Goal: Task Accomplishment & Management: Use online tool/utility

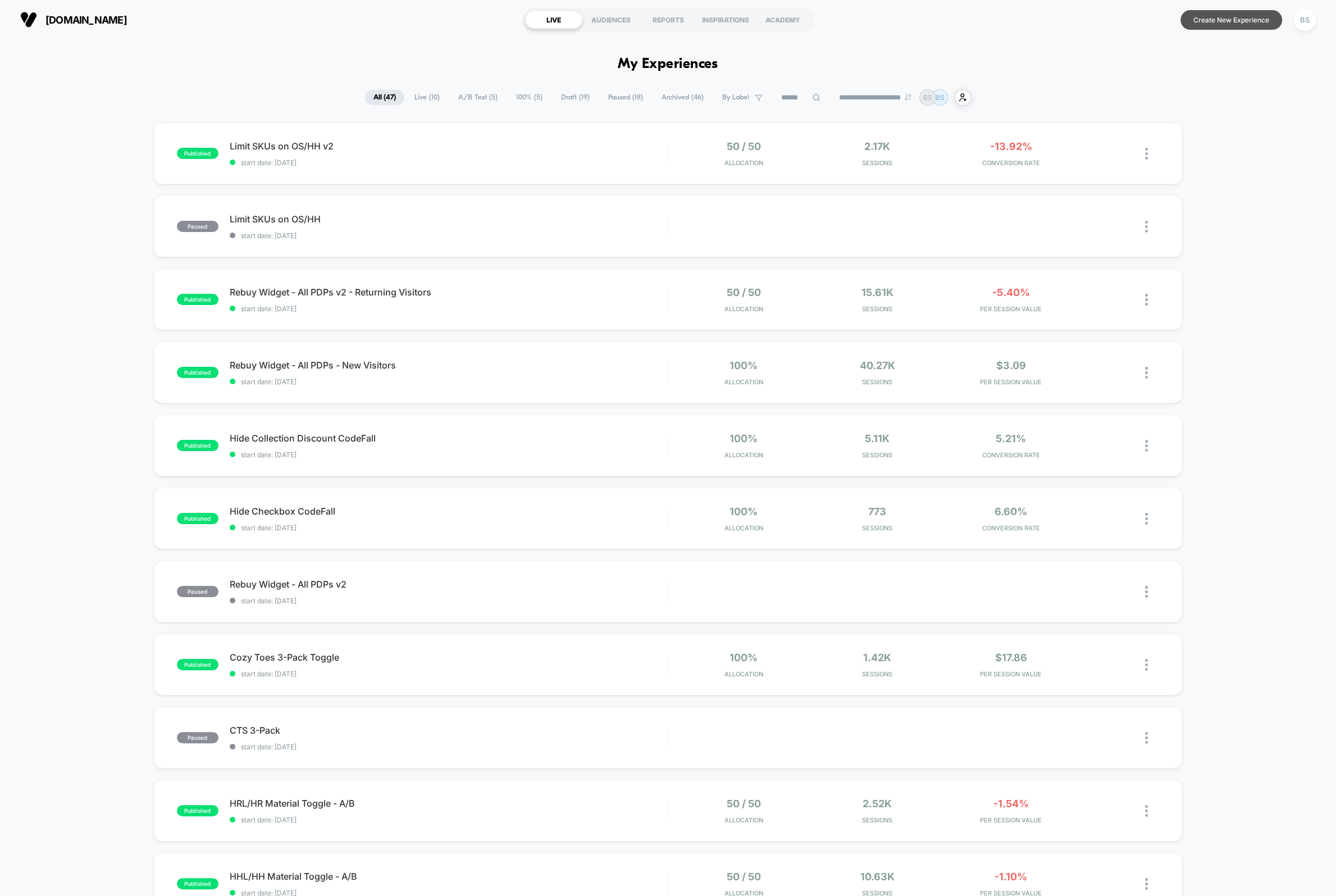
click at [1193, 19] on button "Create New Experience" at bounding box center [1232, 19] width 101 height 19
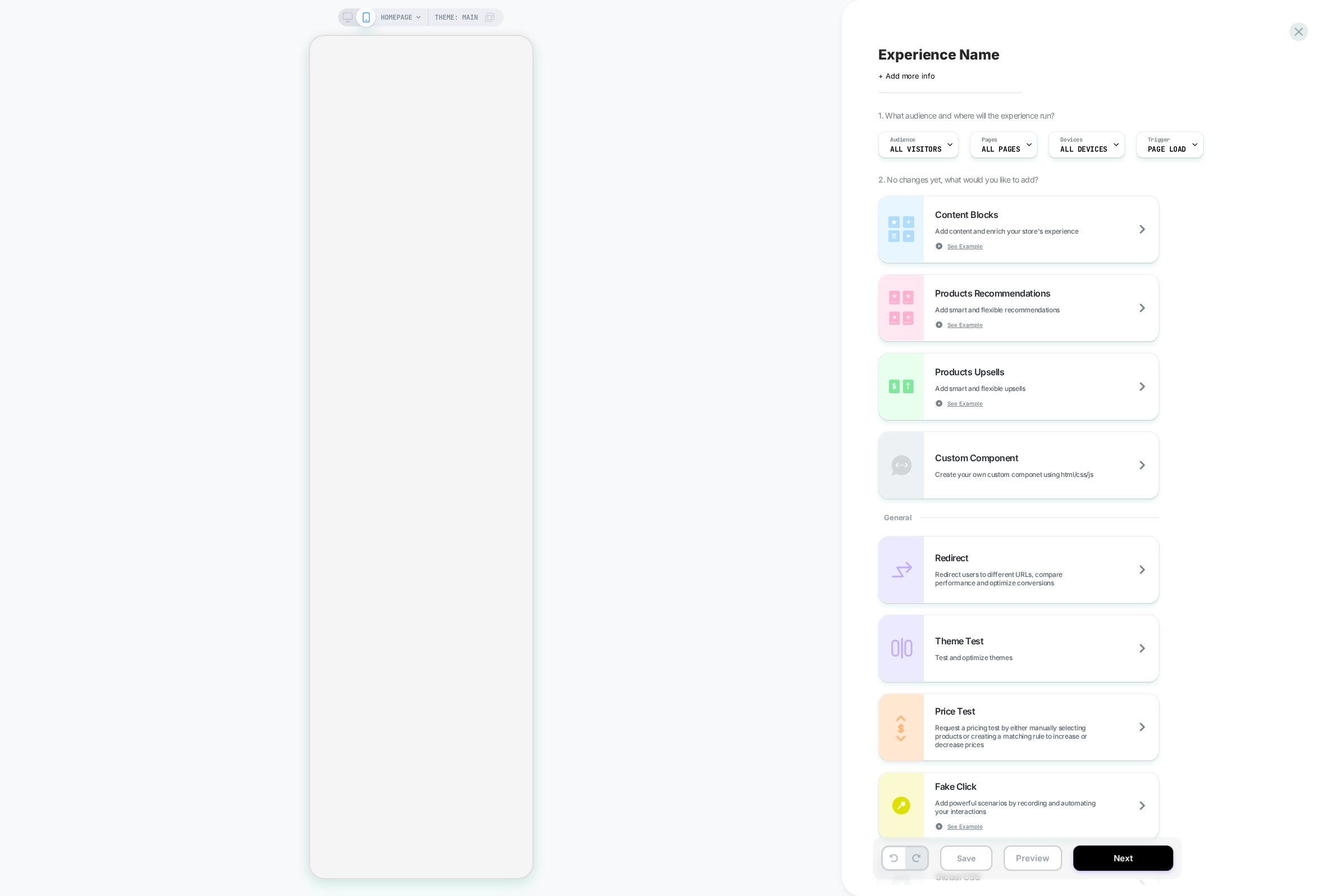
click at [900, 54] on span "Experience Name" at bounding box center [938, 54] width 121 height 17
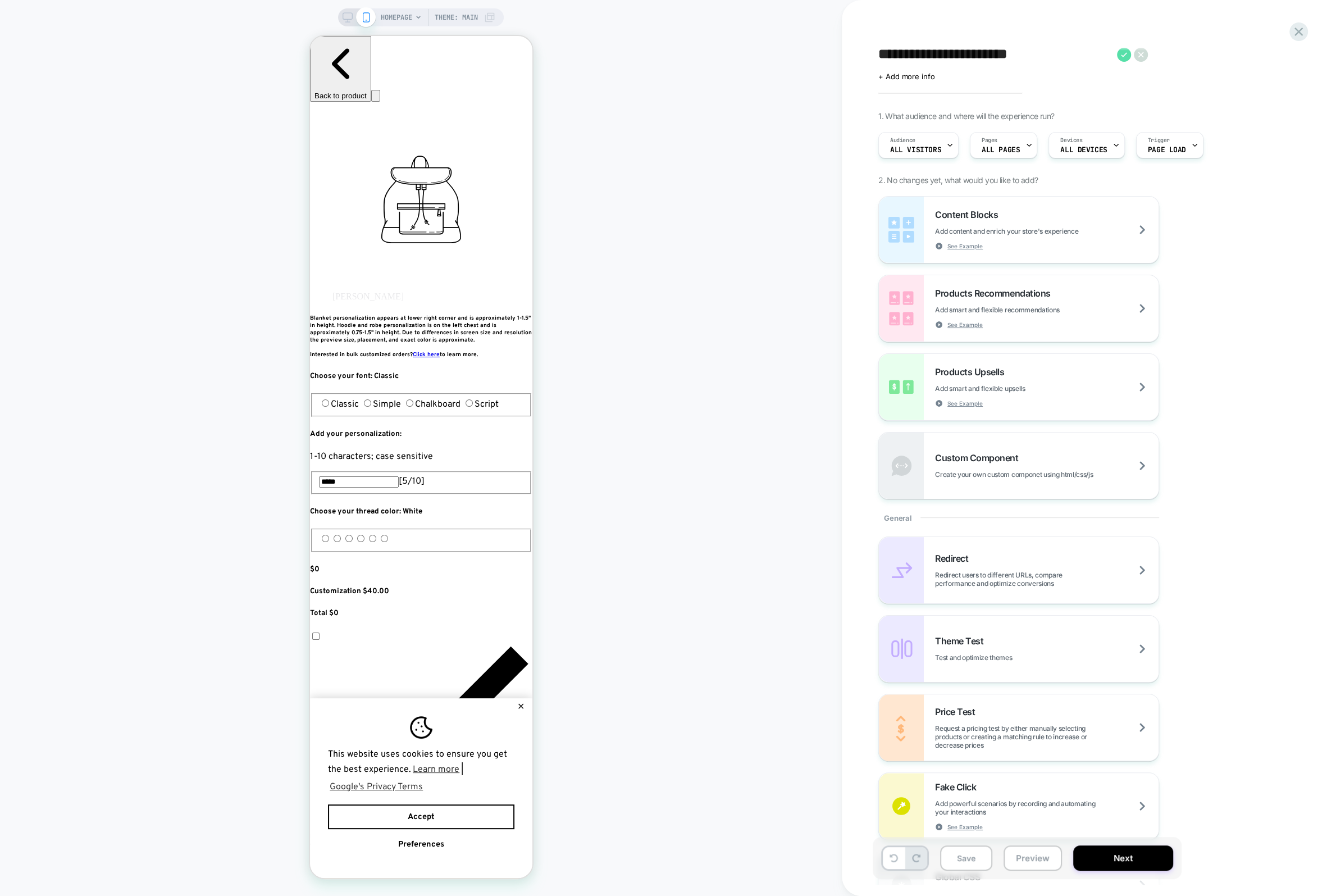
type textarea "**********"
click at [1125, 58] on icon at bounding box center [1124, 54] width 14 height 14
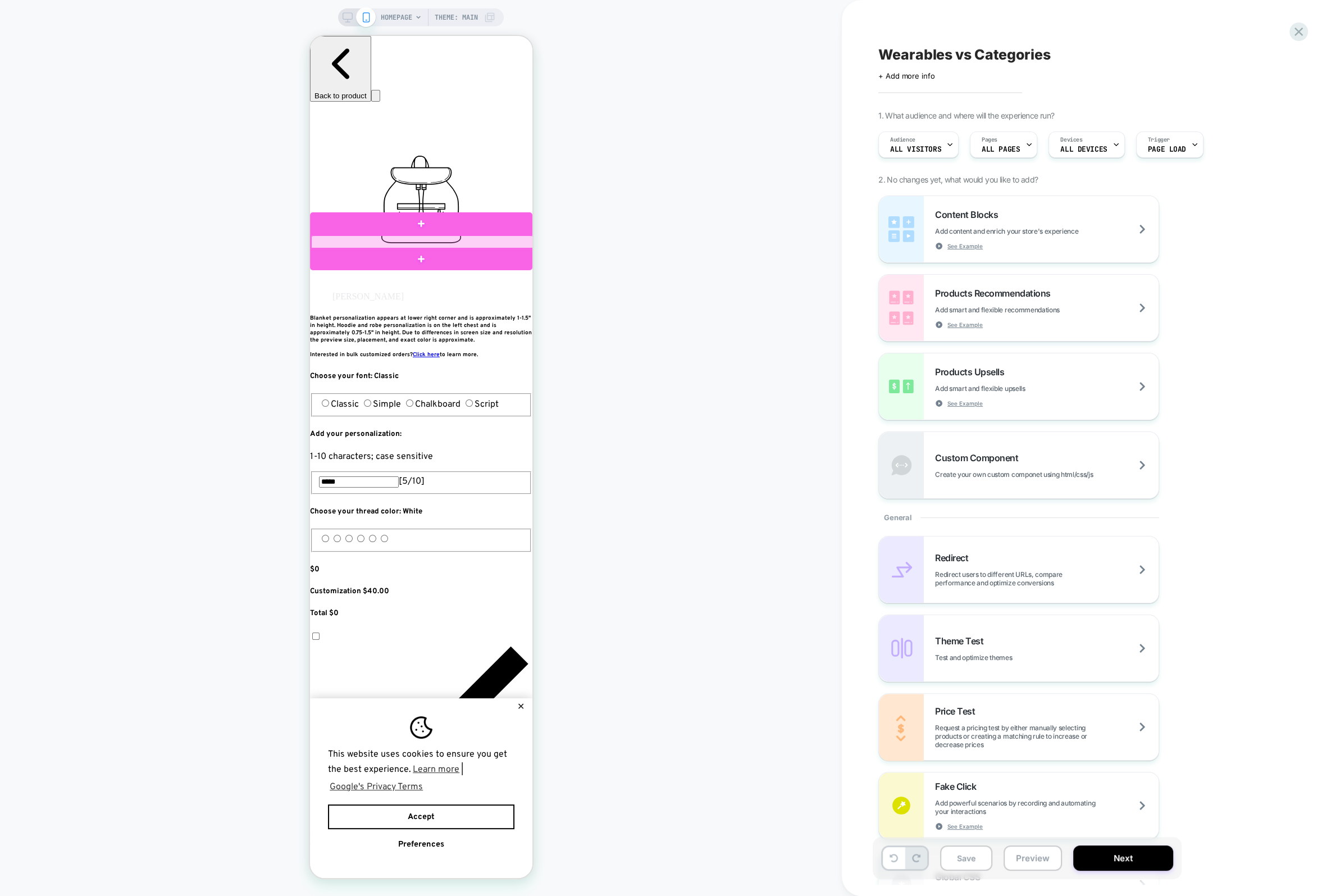
click at [422, 243] on div at bounding box center [422, 242] width 222 height 14
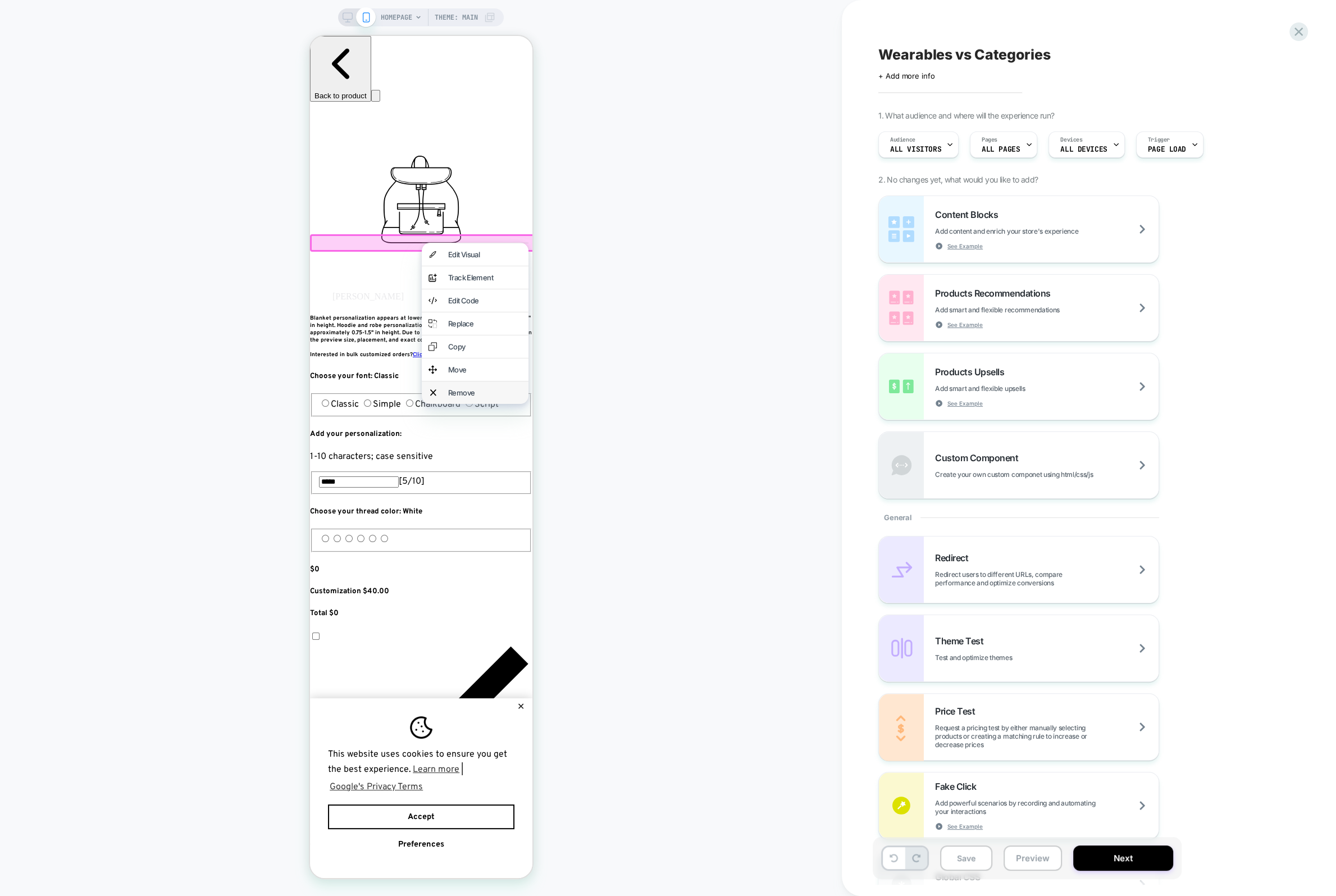
click at [455, 397] on div "Remove" at bounding box center [484, 393] width 74 height 9
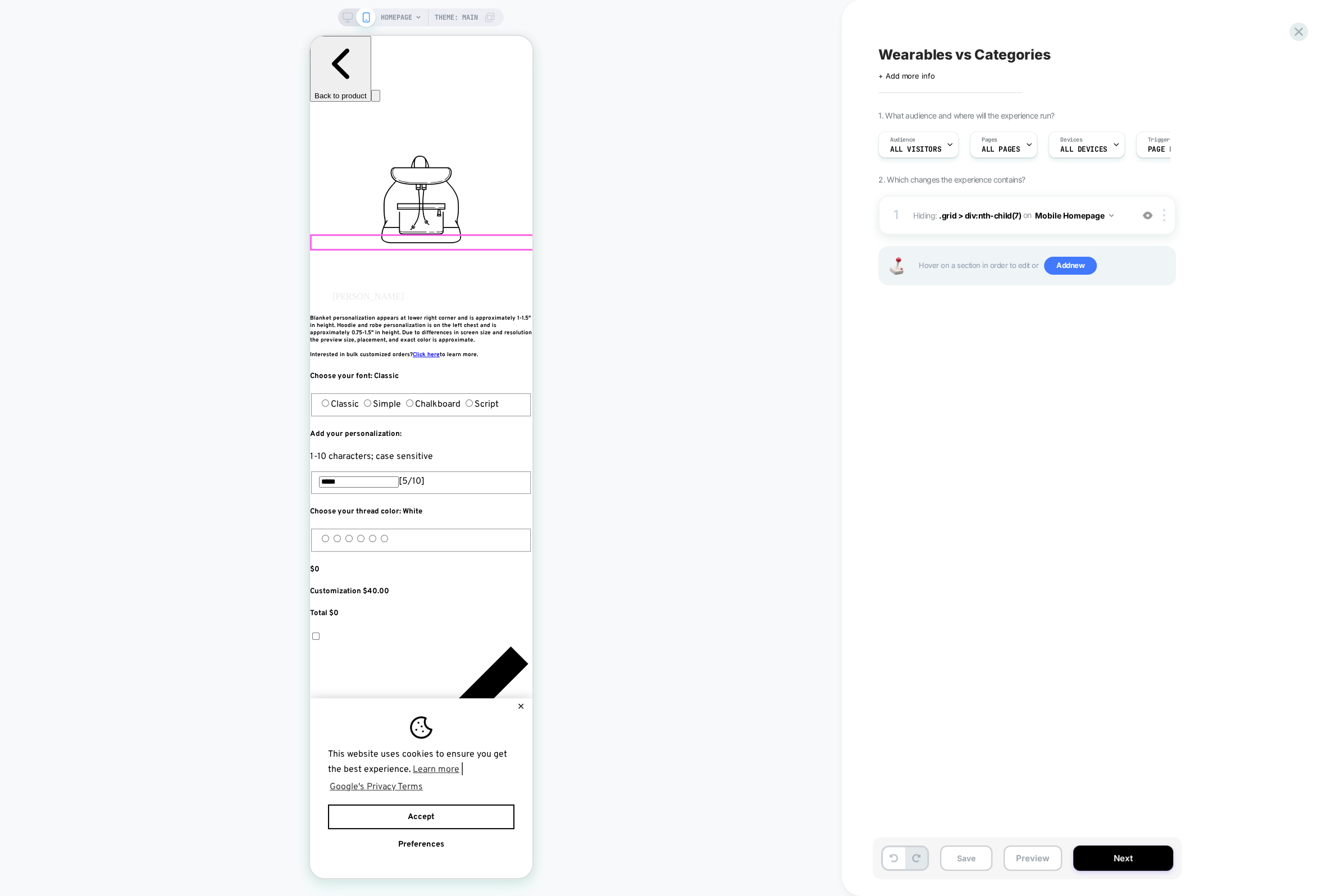
click at [218, 277] on div "HOMEPAGE Theme: MAIN" at bounding box center [421, 448] width 842 height 874
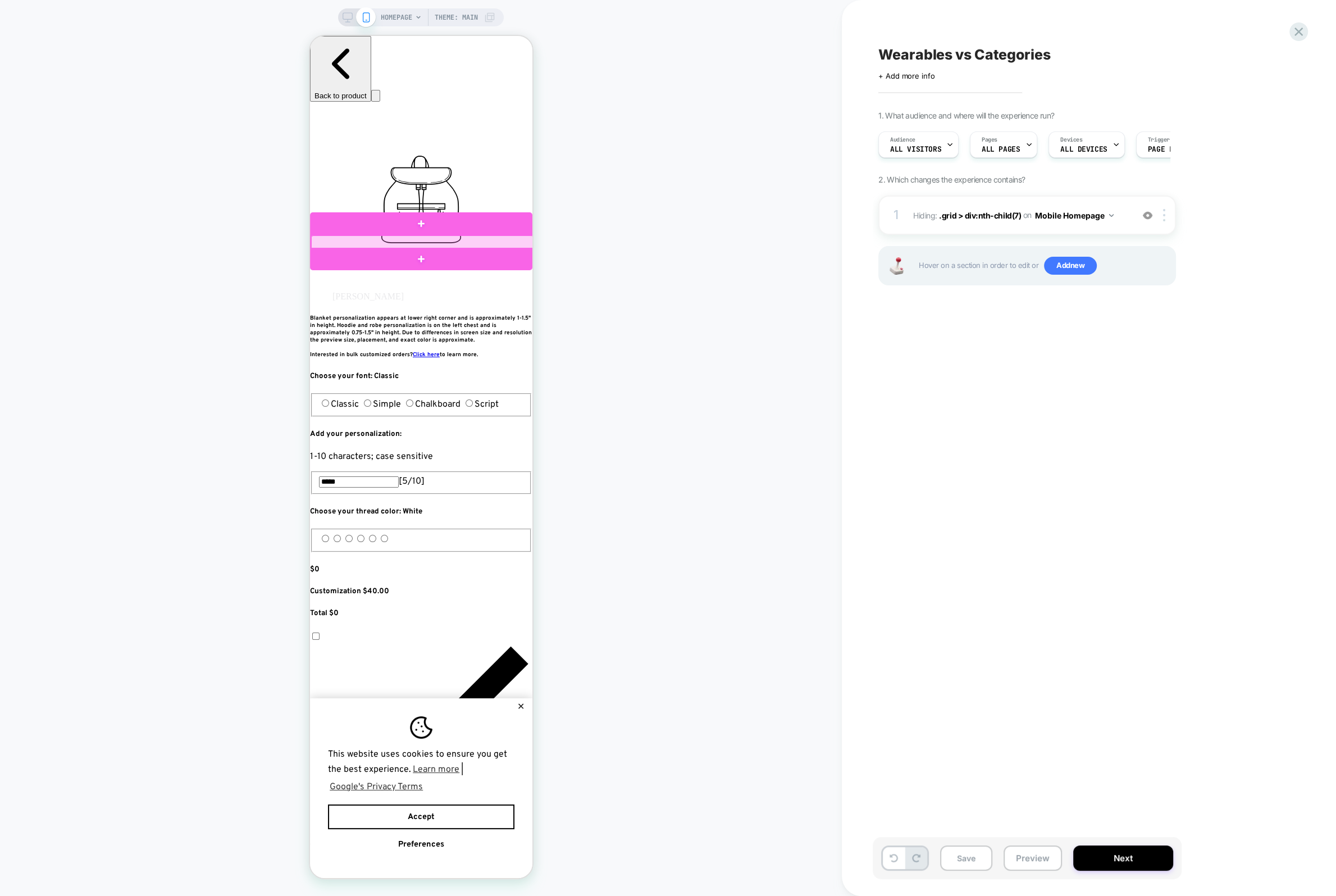
click at [460, 242] on div at bounding box center [422, 242] width 222 height 14
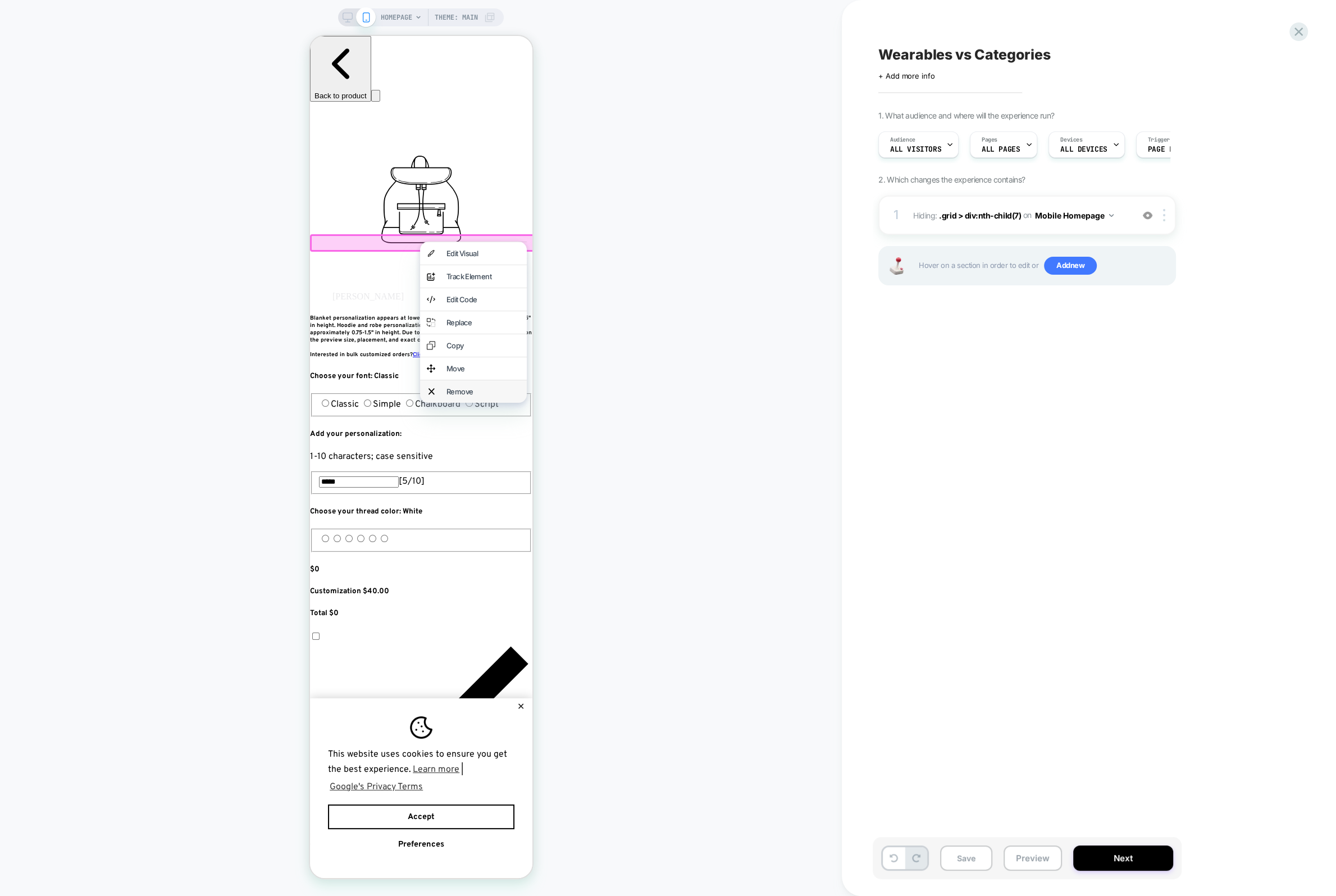
click at [459, 396] on div "Remove" at bounding box center [483, 391] width 74 height 9
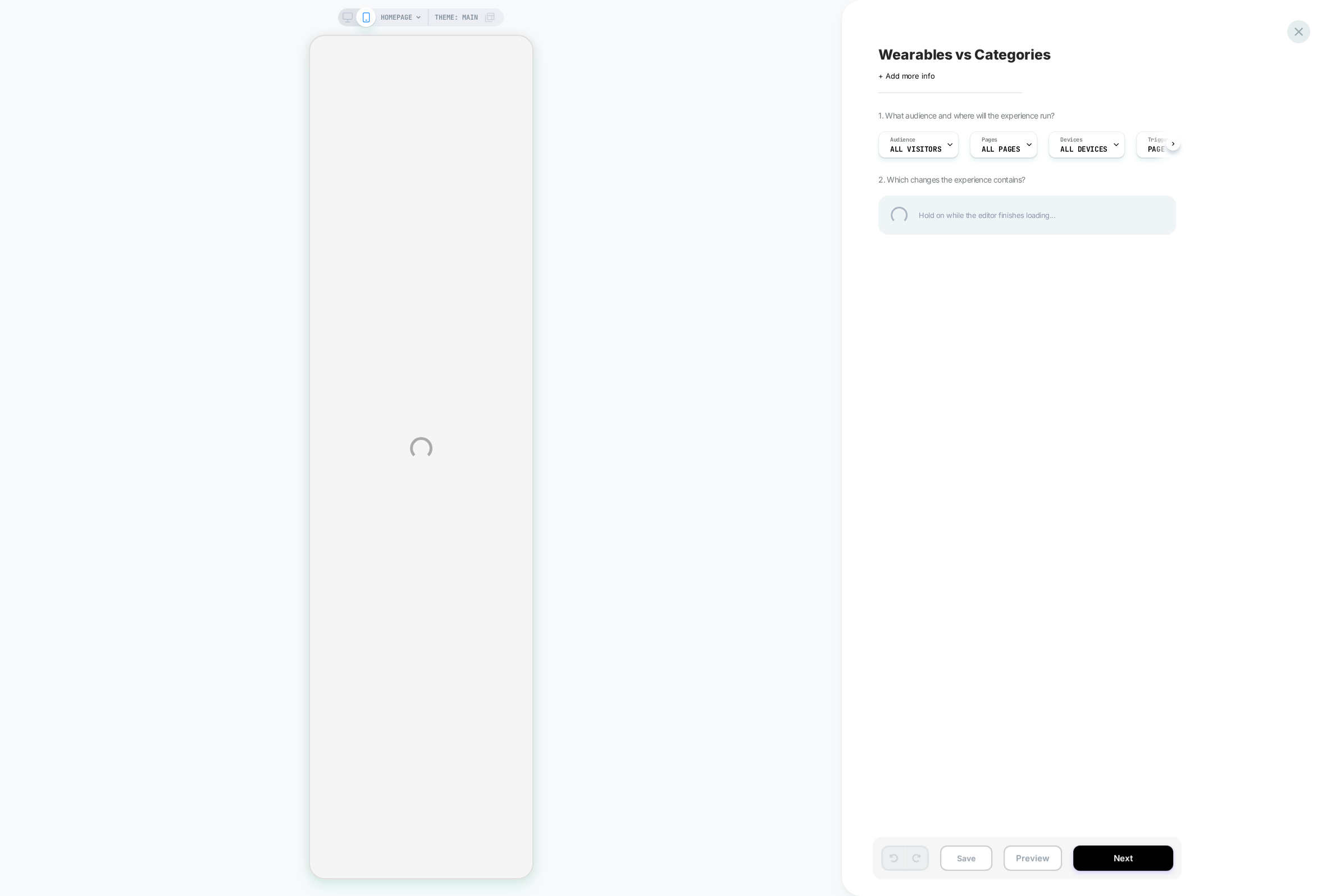
click at [1298, 30] on div at bounding box center [1298, 31] width 23 height 23
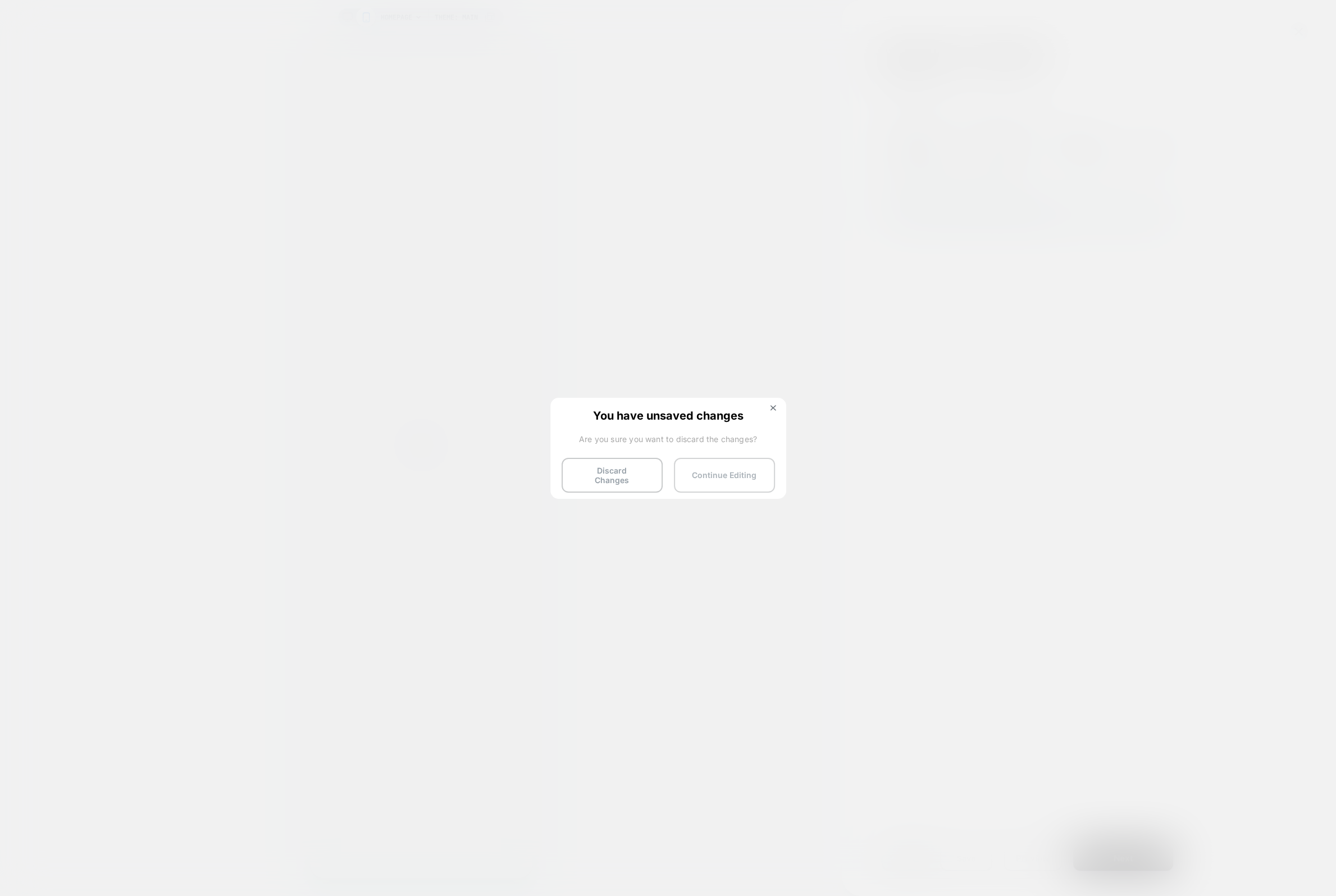
click at [710, 479] on button "Continue Editing" at bounding box center [725, 475] width 101 height 35
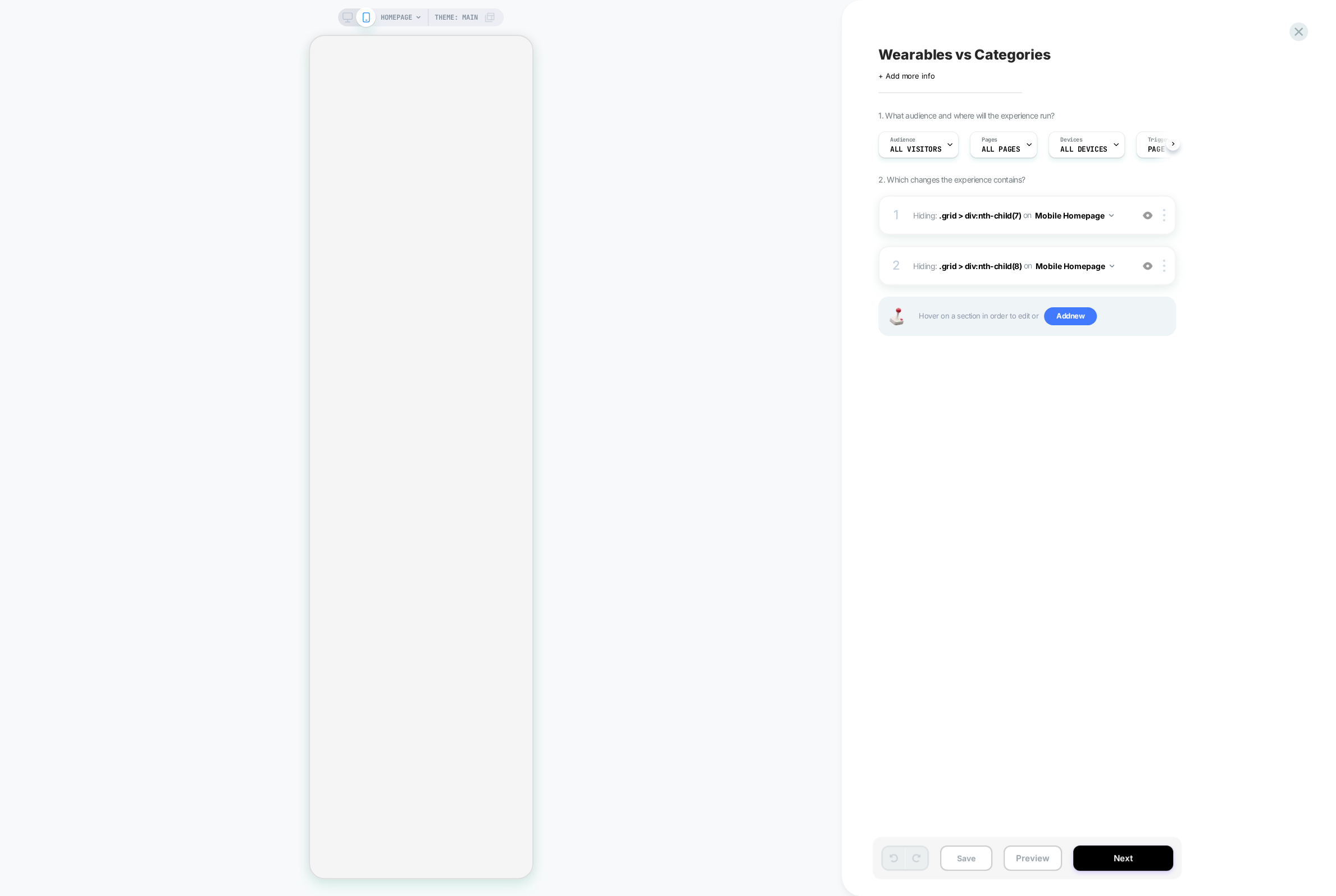
scroll to position [0, 1]
click at [1302, 35] on icon at bounding box center [1298, 31] width 8 height 8
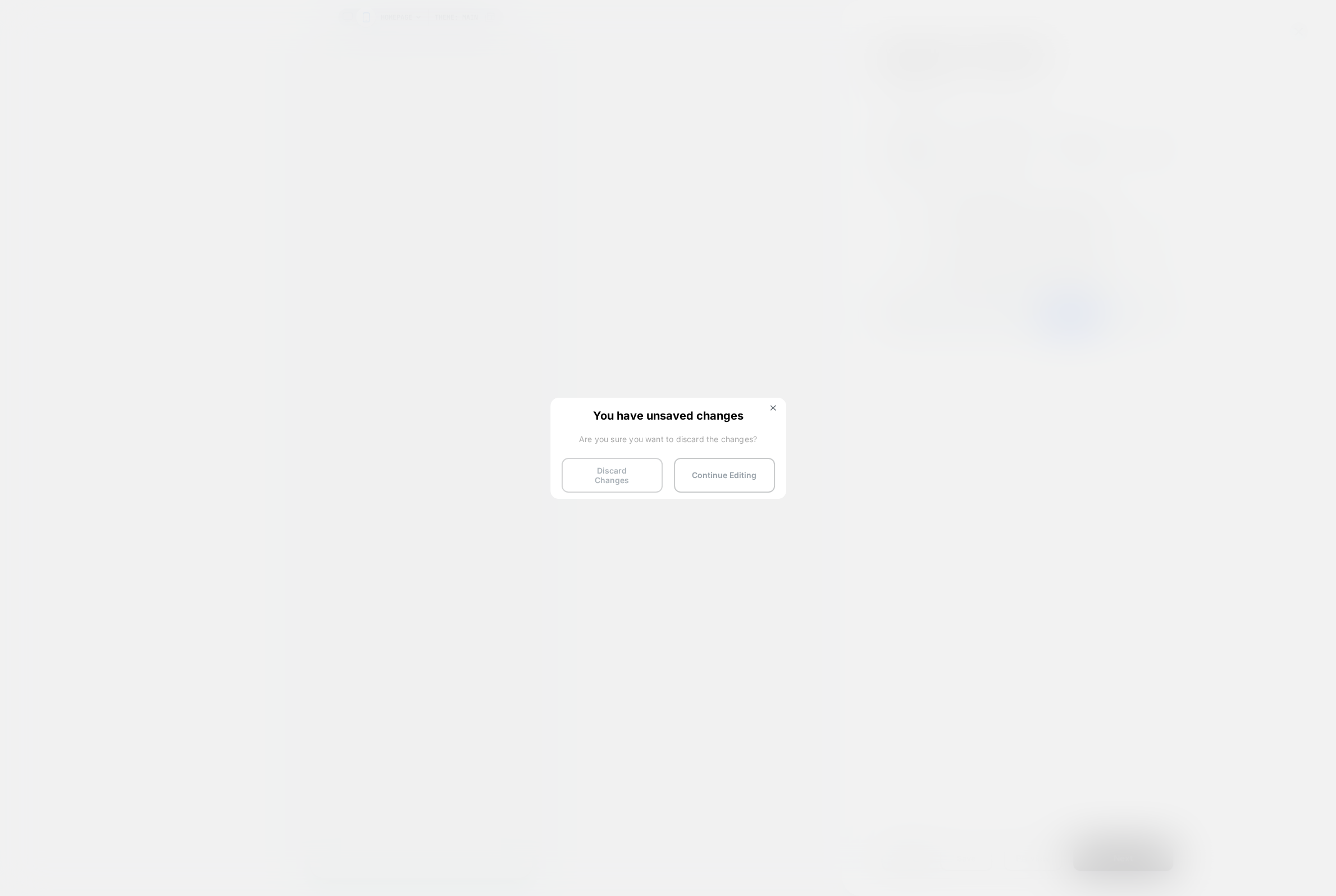
click at [608, 473] on button "Discard Changes" at bounding box center [613, 475] width 101 height 35
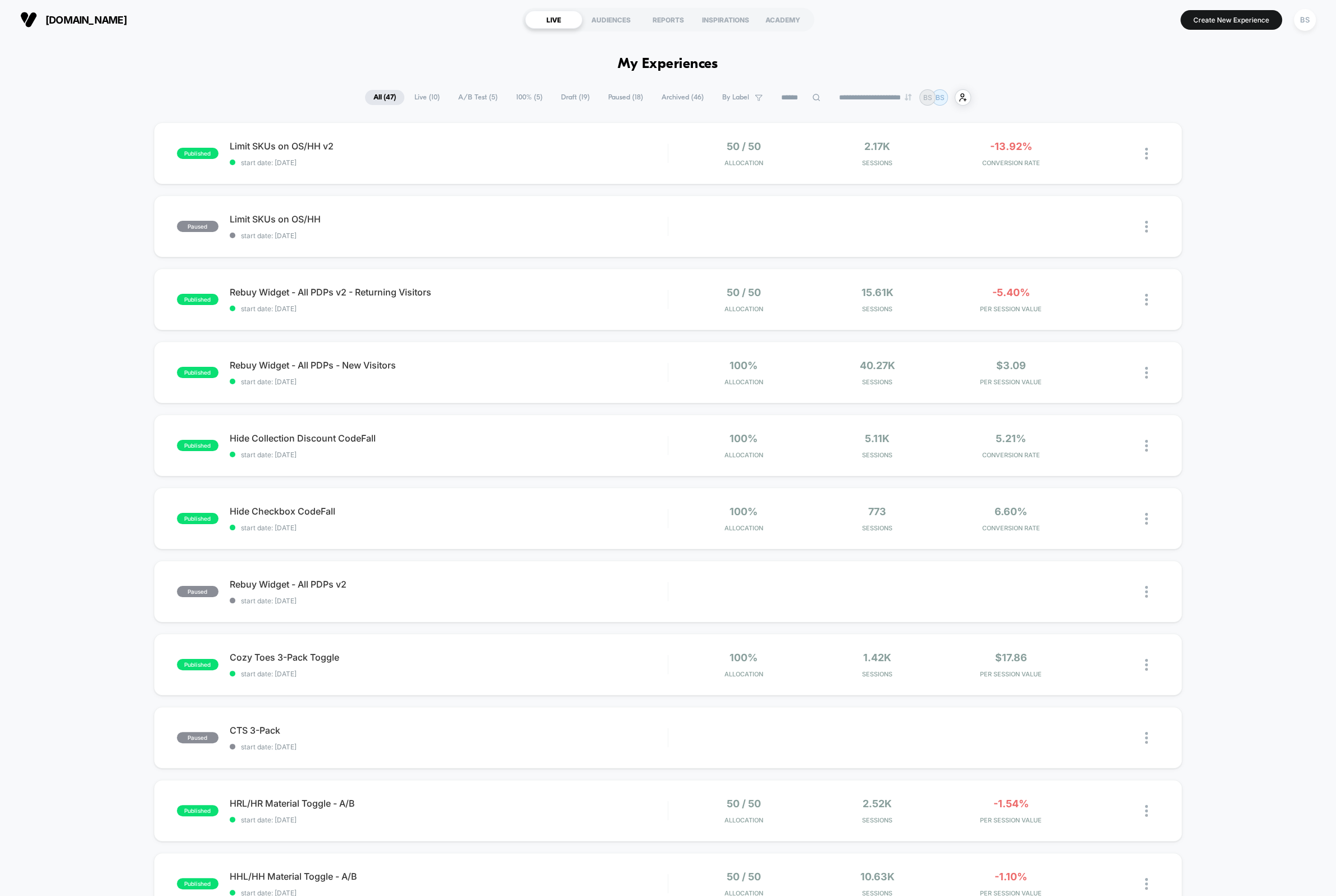
click at [1227, 30] on section "Create New Experience BS" at bounding box center [1105, 19] width 429 height 28
click at [1227, 24] on button "Create New Experience" at bounding box center [1232, 19] width 101 height 19
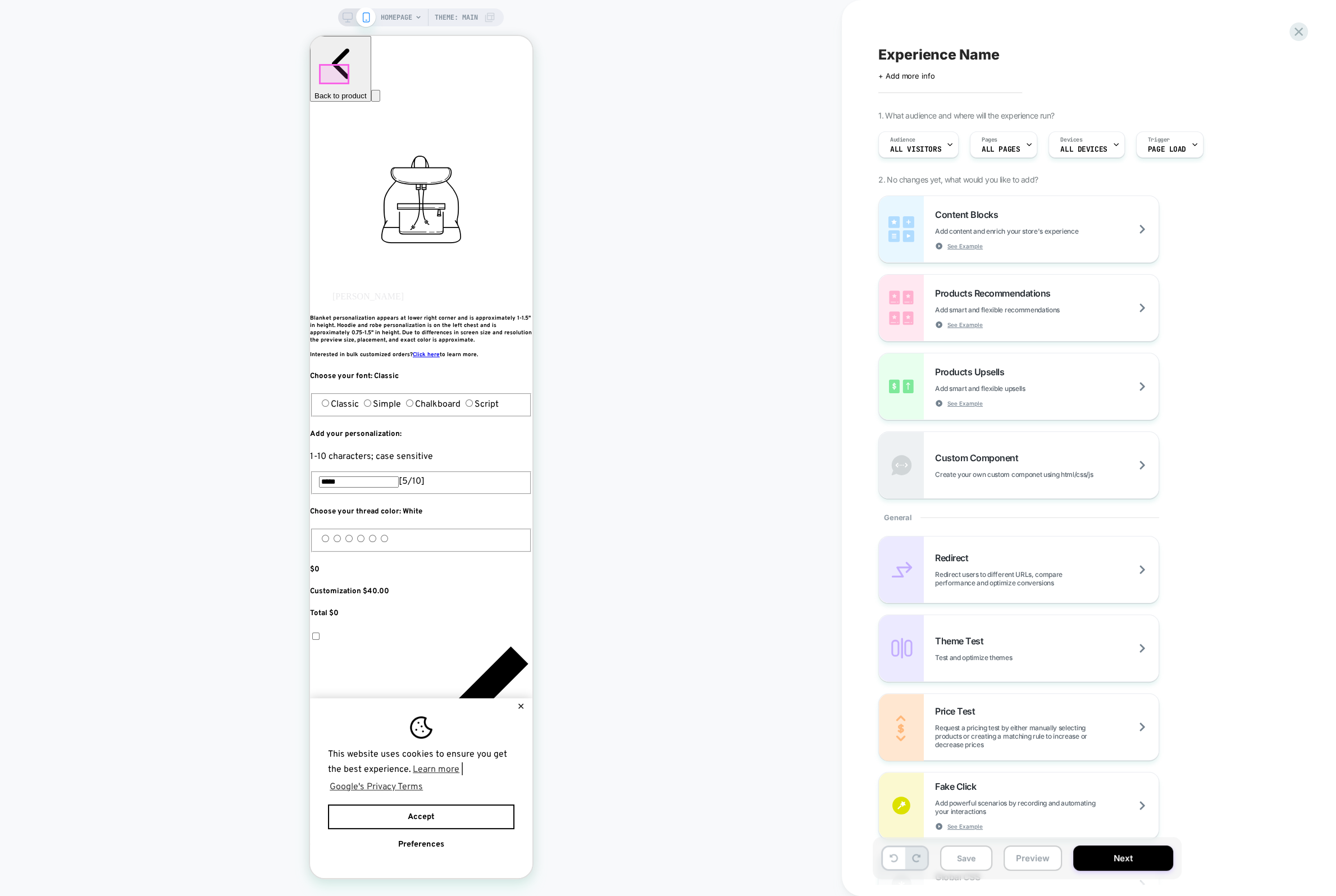
click at [412, 214] on div at bounding box center [422, 216] width 222 height 14
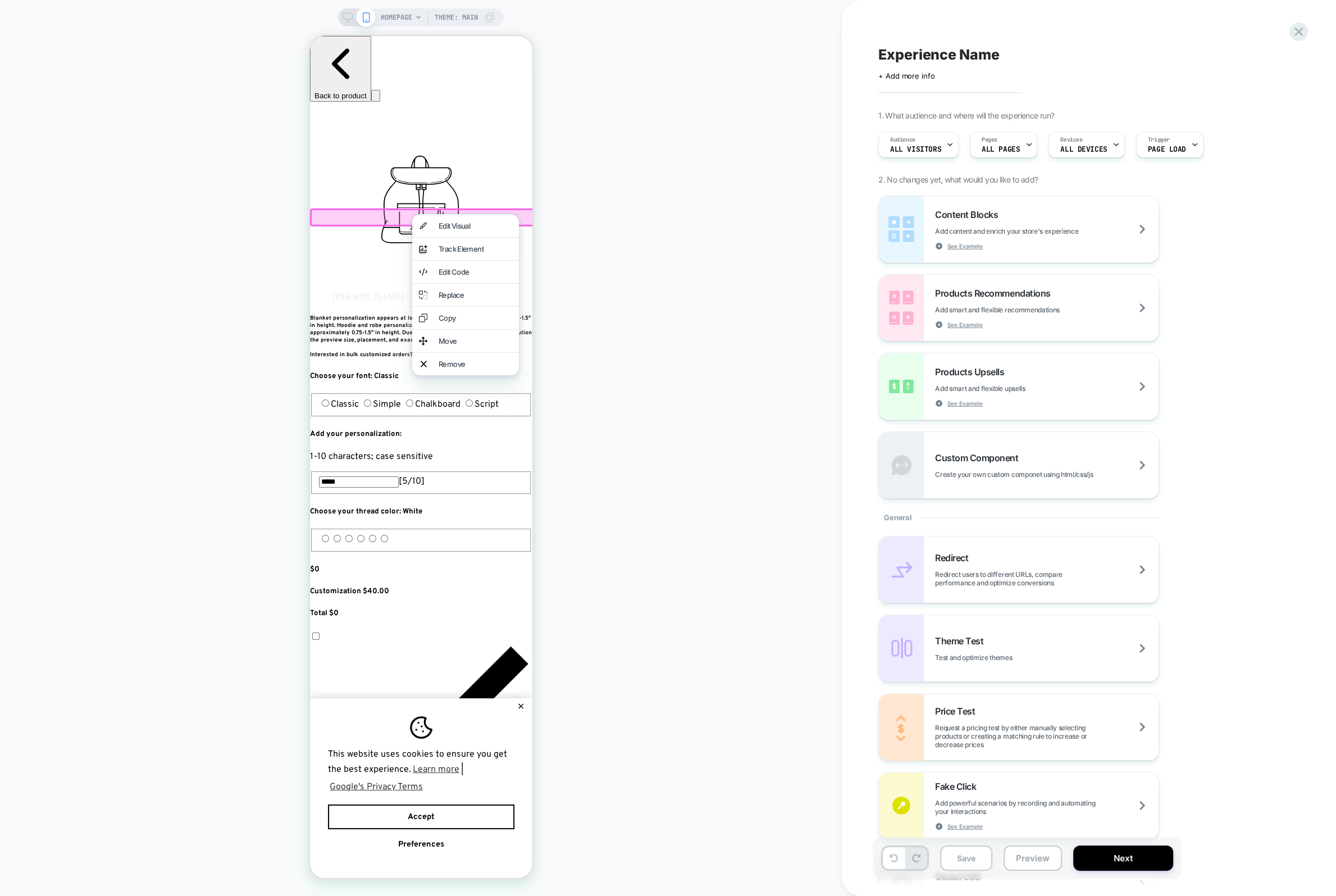
click at [476, 368] on div "Remove" at bounding box center [475, 364] width 74 height 9
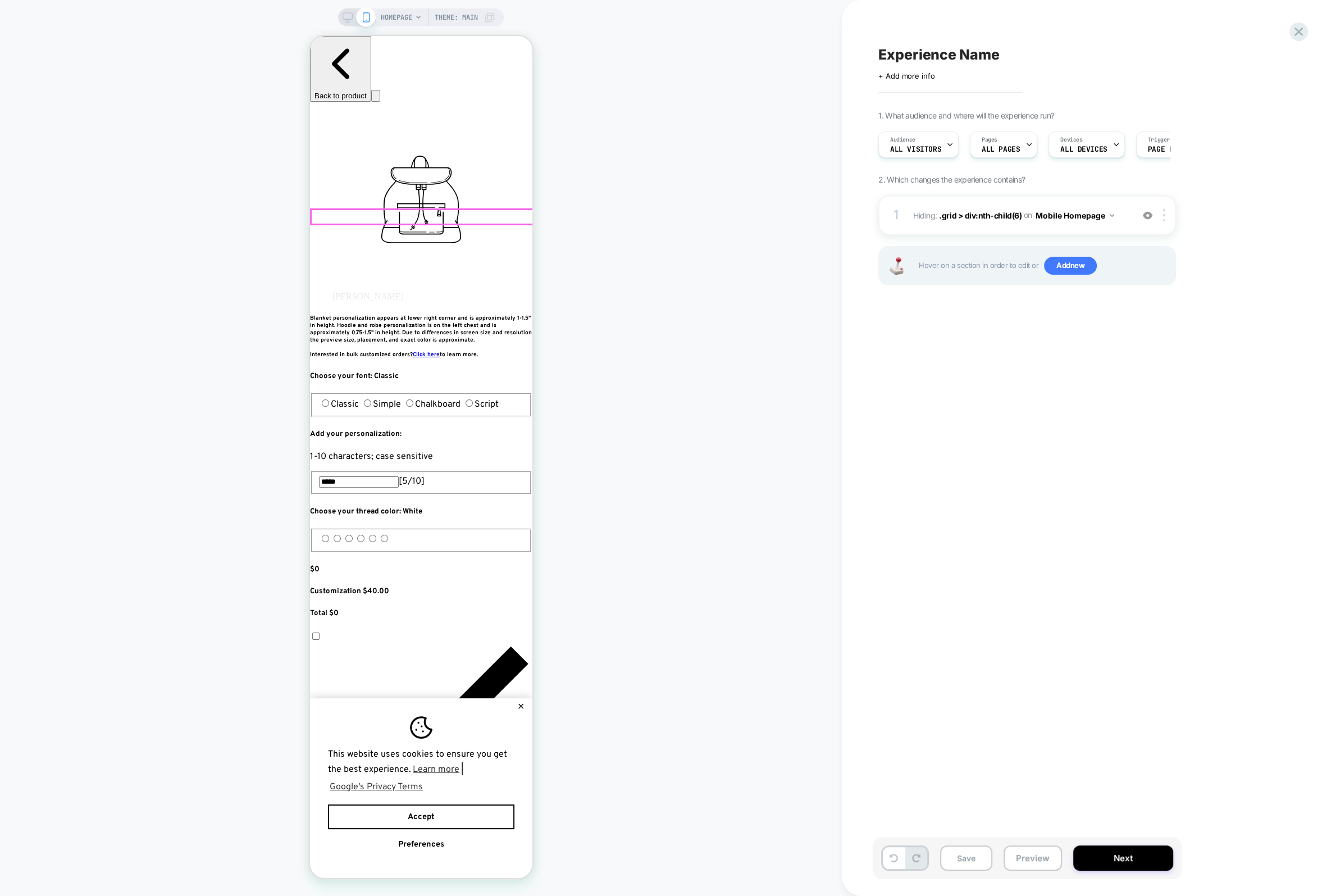
click at [435, 218] on div at bounding box center [422, 216] width 222 height 14
drag, startPoint x: 465, startPoint y: 376, endPoint x: 466, endPoint y: 364, distance: 12.0
click at [465, 373] on div "Remove" at bounding box center [483, 368] width 74 height 9
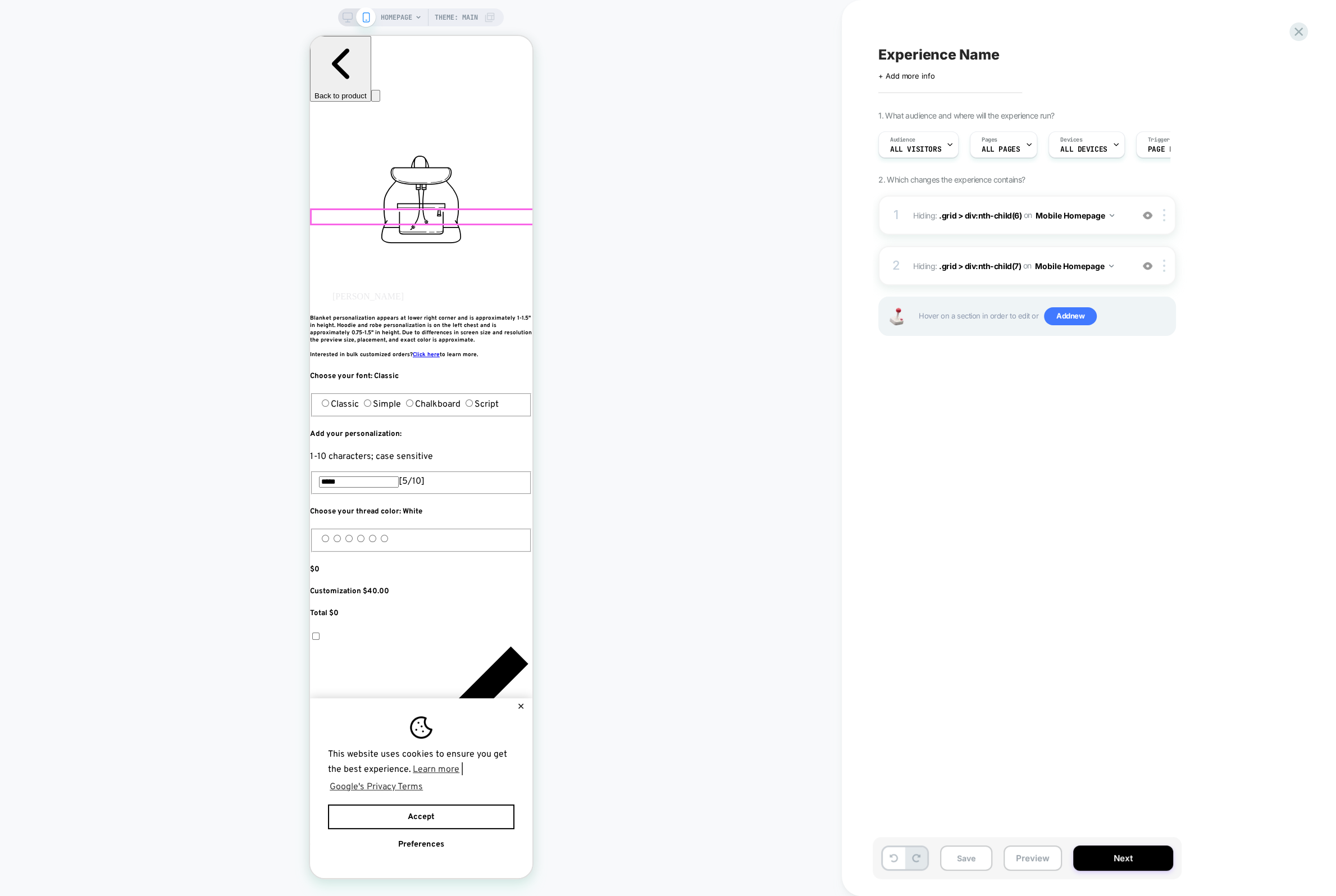
click at [433, 215] on div at bounding box center [422, 216] width 222 height 14
click at [458, 369] on div "Remove" at bounding box center [483, 364] width 74 height 9
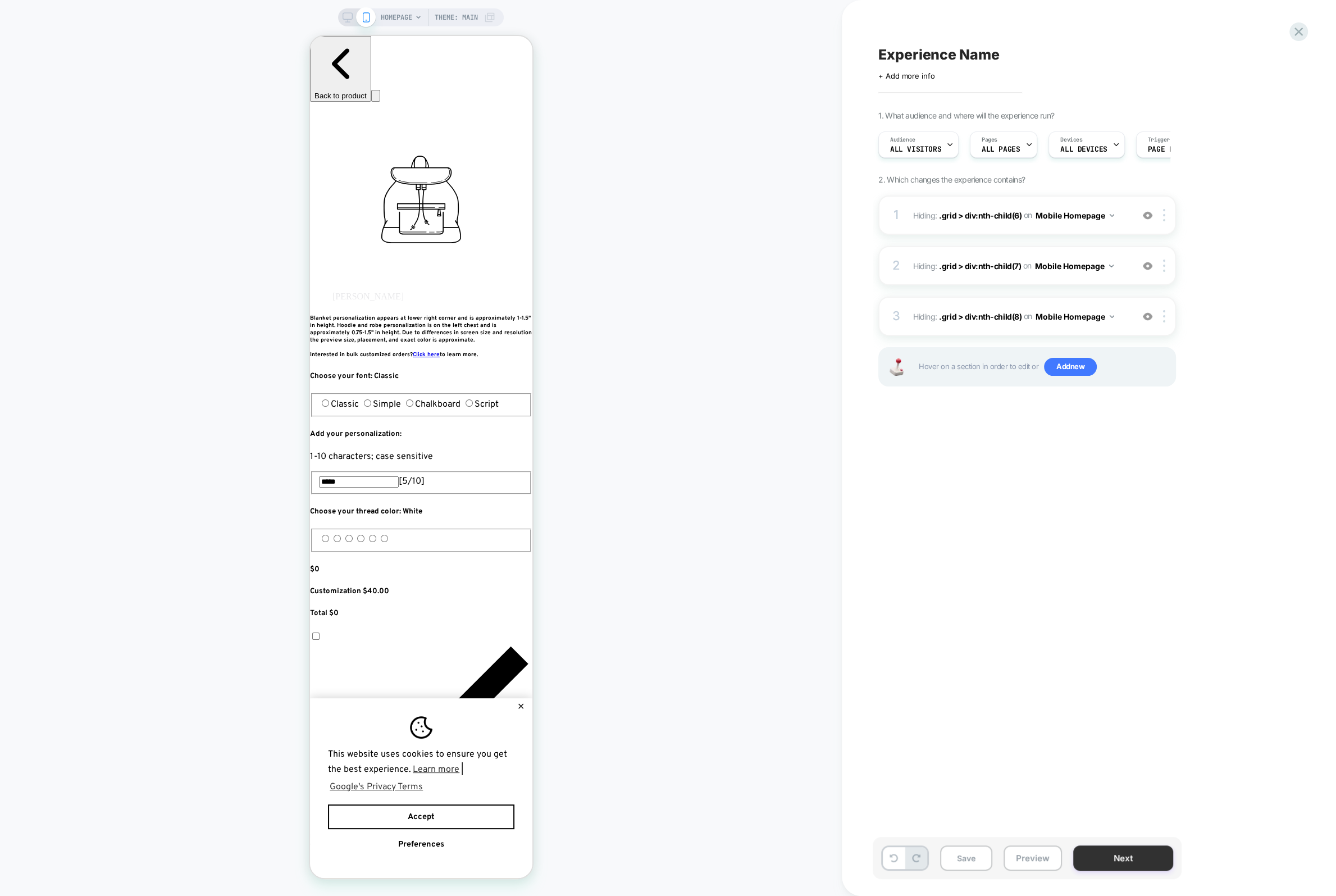
click at [1106, 853] on button "Next" at bounding box center [1123, 857] width 100 height 25
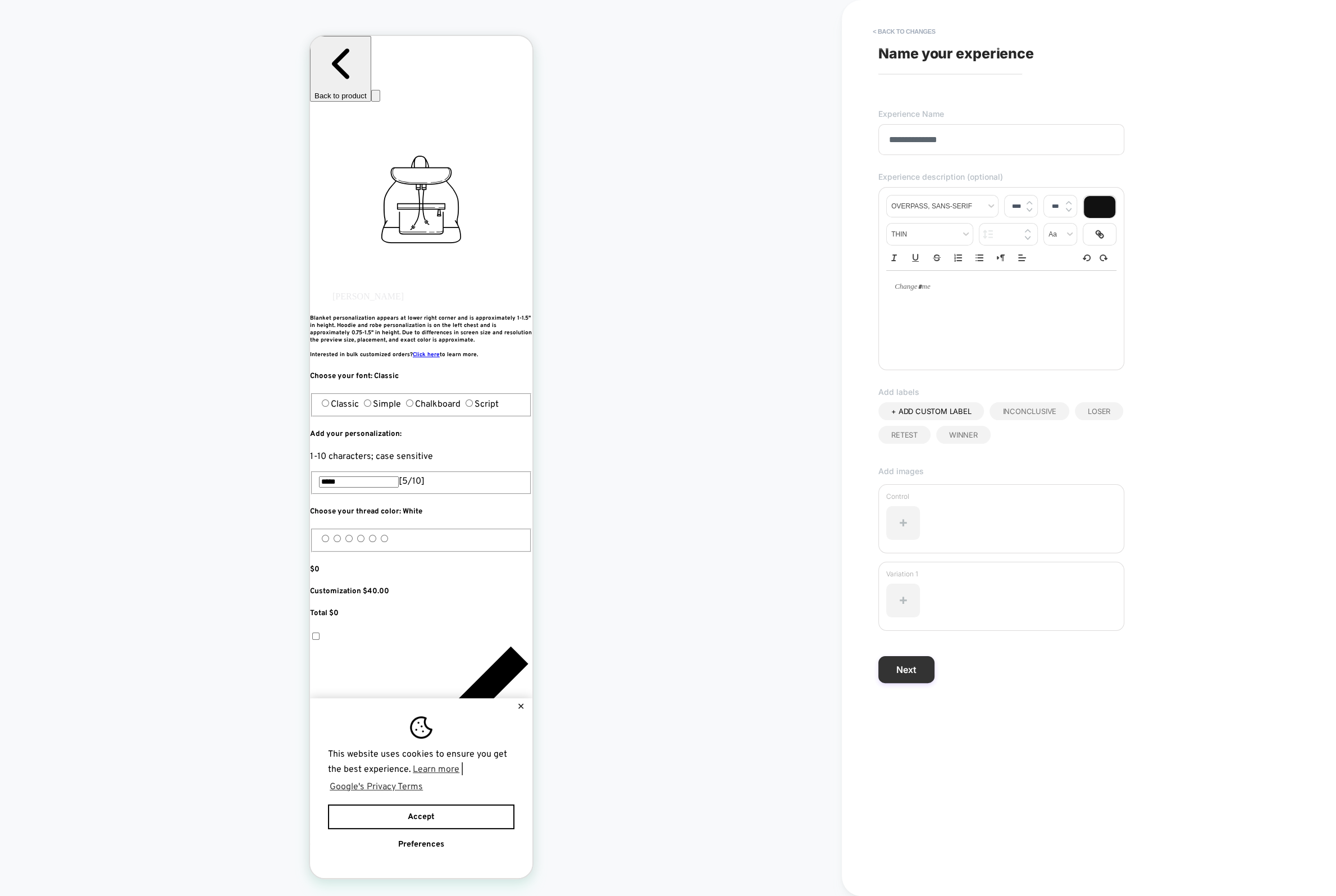
type input "**********"
click at [891, 672] on button "Next" at bounding box center [906, 669] width 56 height 27
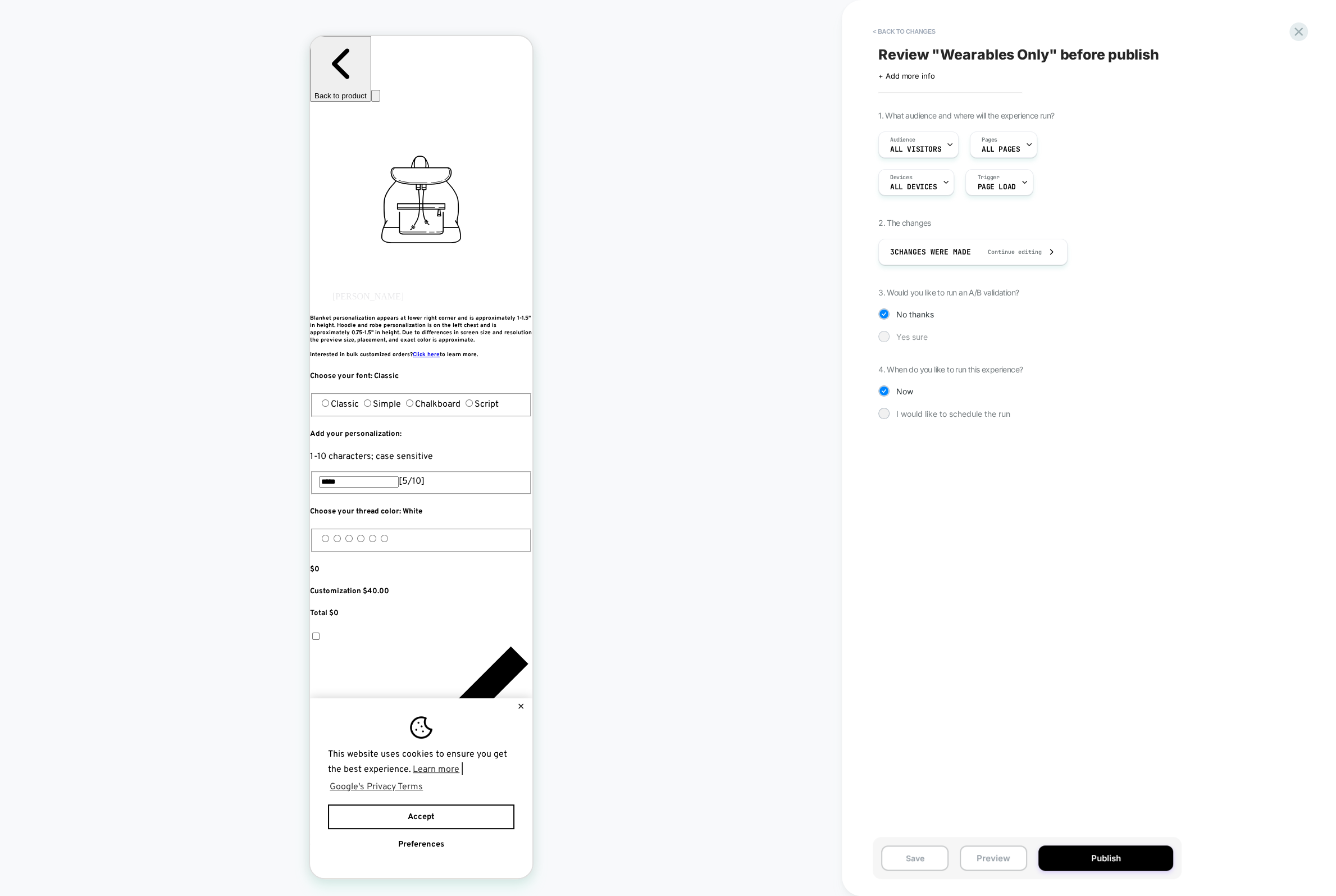
click at [902, 339] on span "Yes sure" at bounding box center [913, 337] width 31 height 9
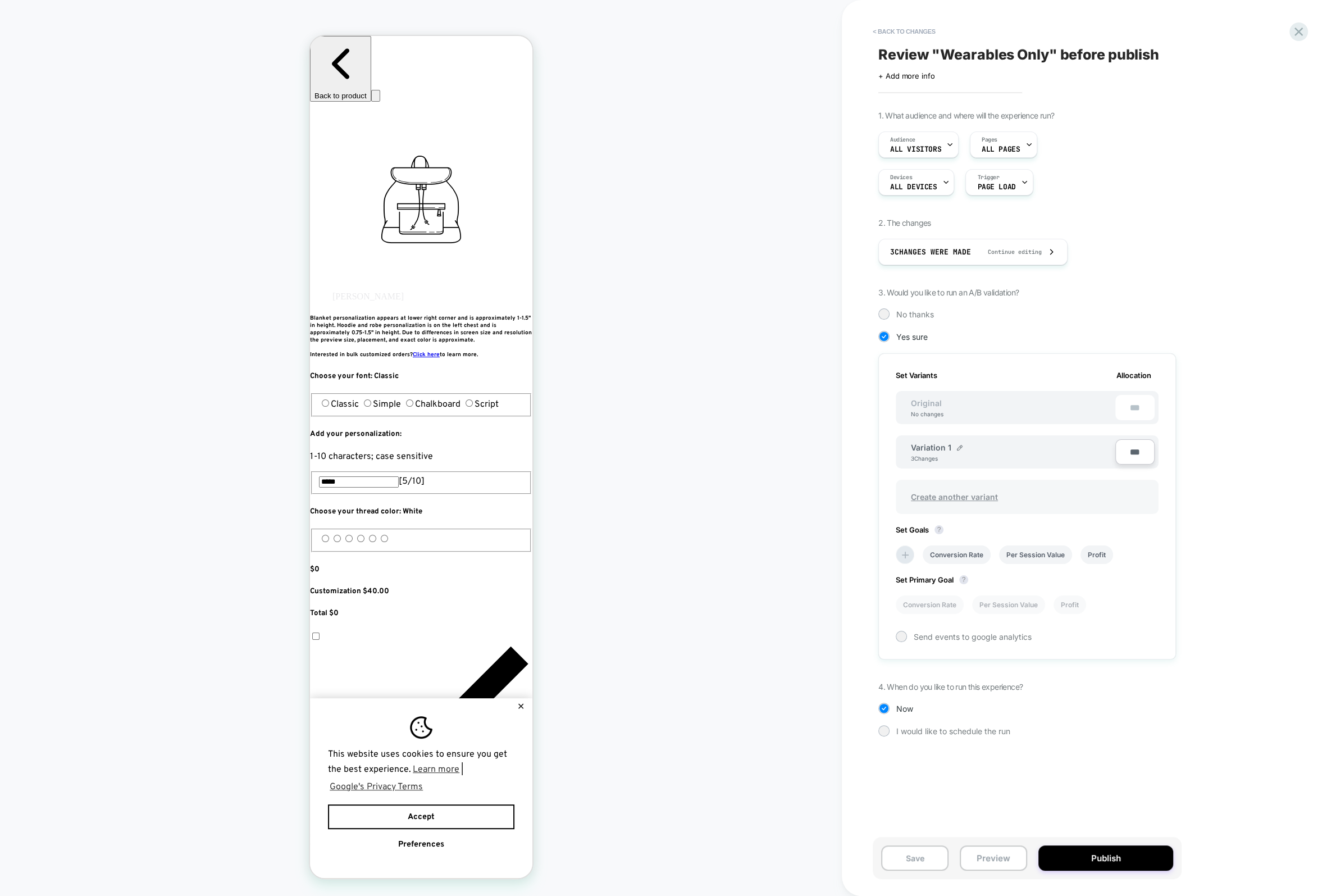
click at [960, 492] on span "Create another variant" at bounding box center [954, 496] width 110 height 27
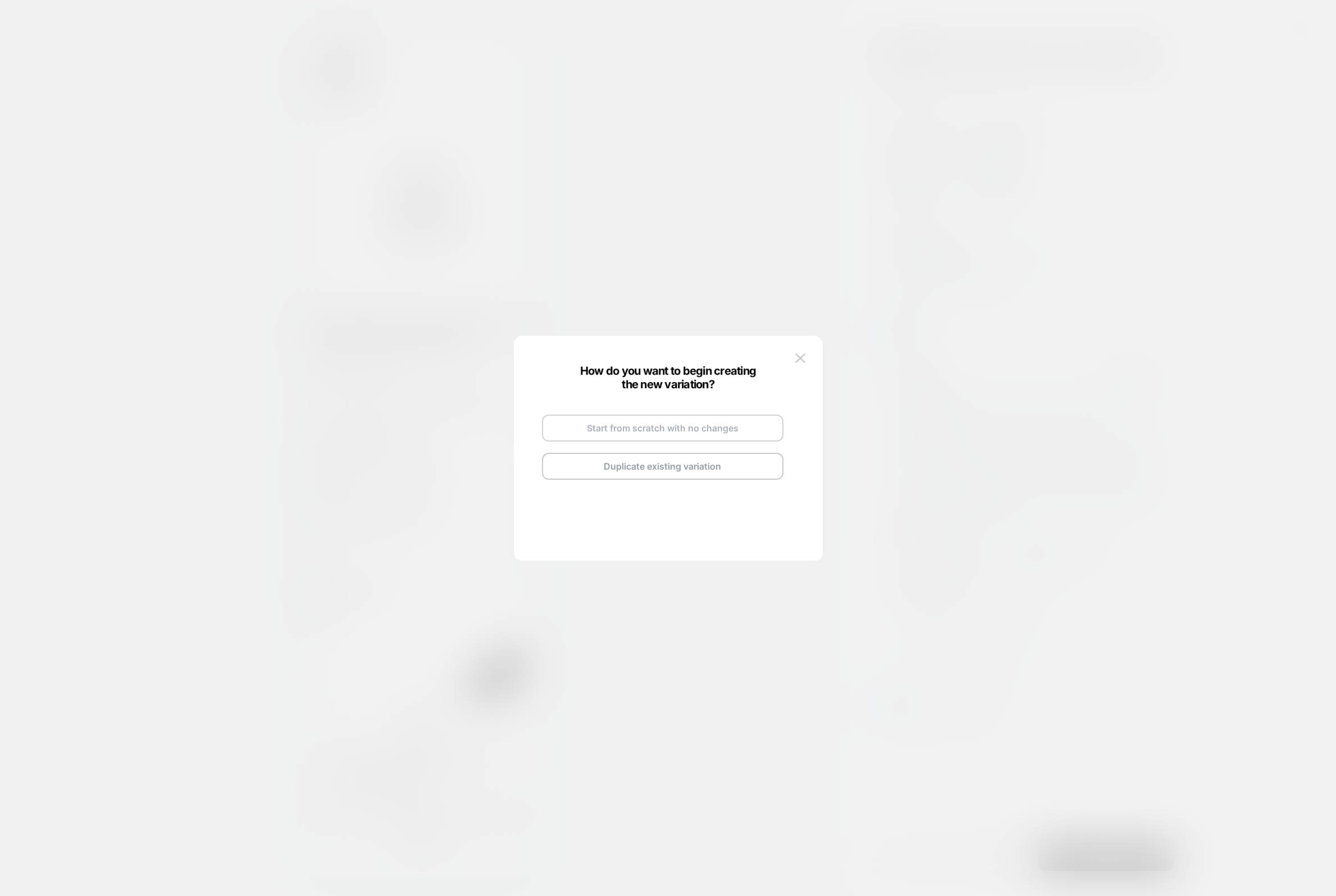
click at [746, 422] on button "Start from scratch with no changes" at bounding box center [663, 427] width 242 height 27
click at [727, 445] on button "Go and Edit the New Variation" at bounding box center [663, 450] width 242 height 27
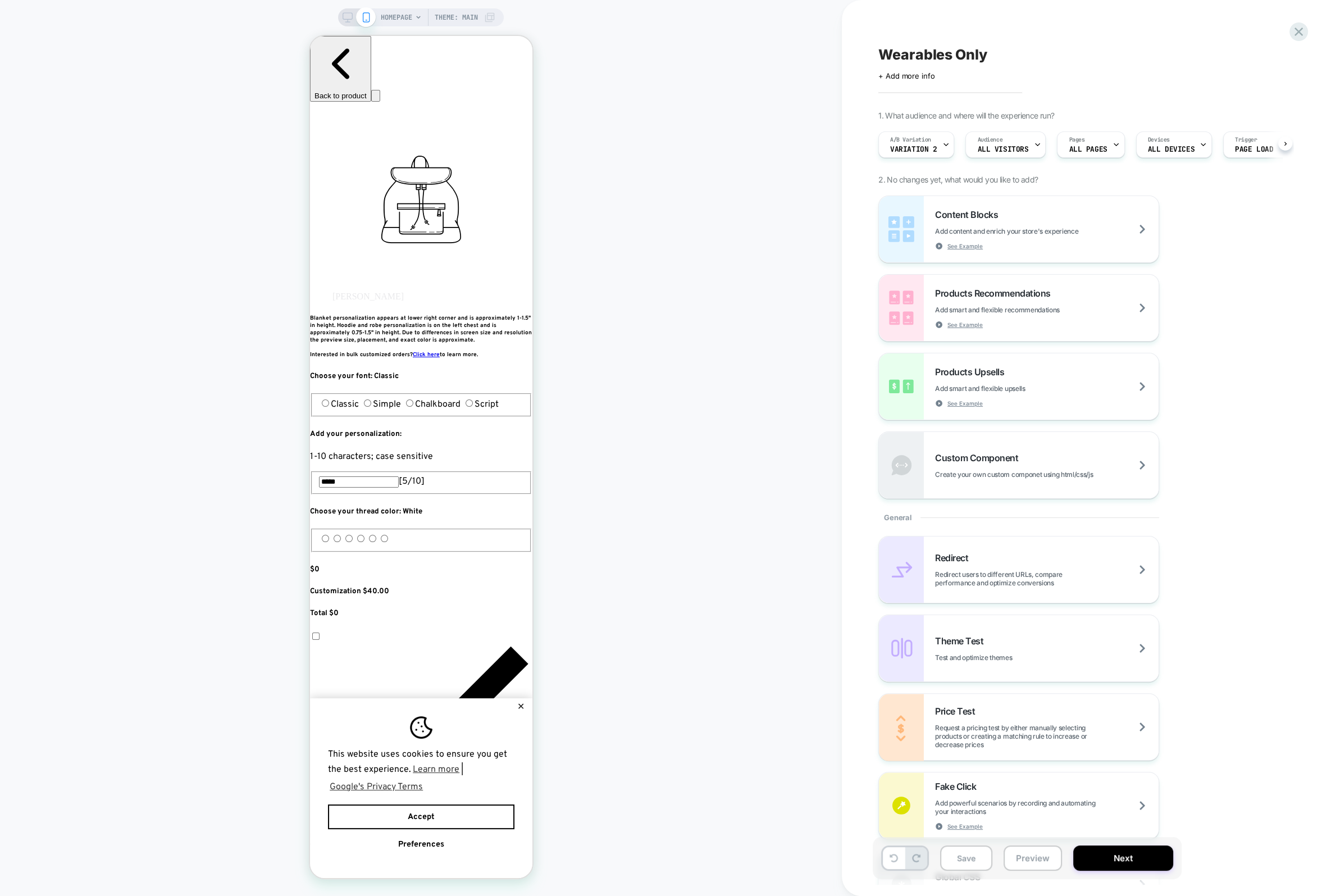
scroll to position [0, 1]
click at [460, 189] on div at bounding box center [422, 191] width 222 height 14
click at [451, 344] on div "Remove" at bounding box center [483, 340] width 74 height 9
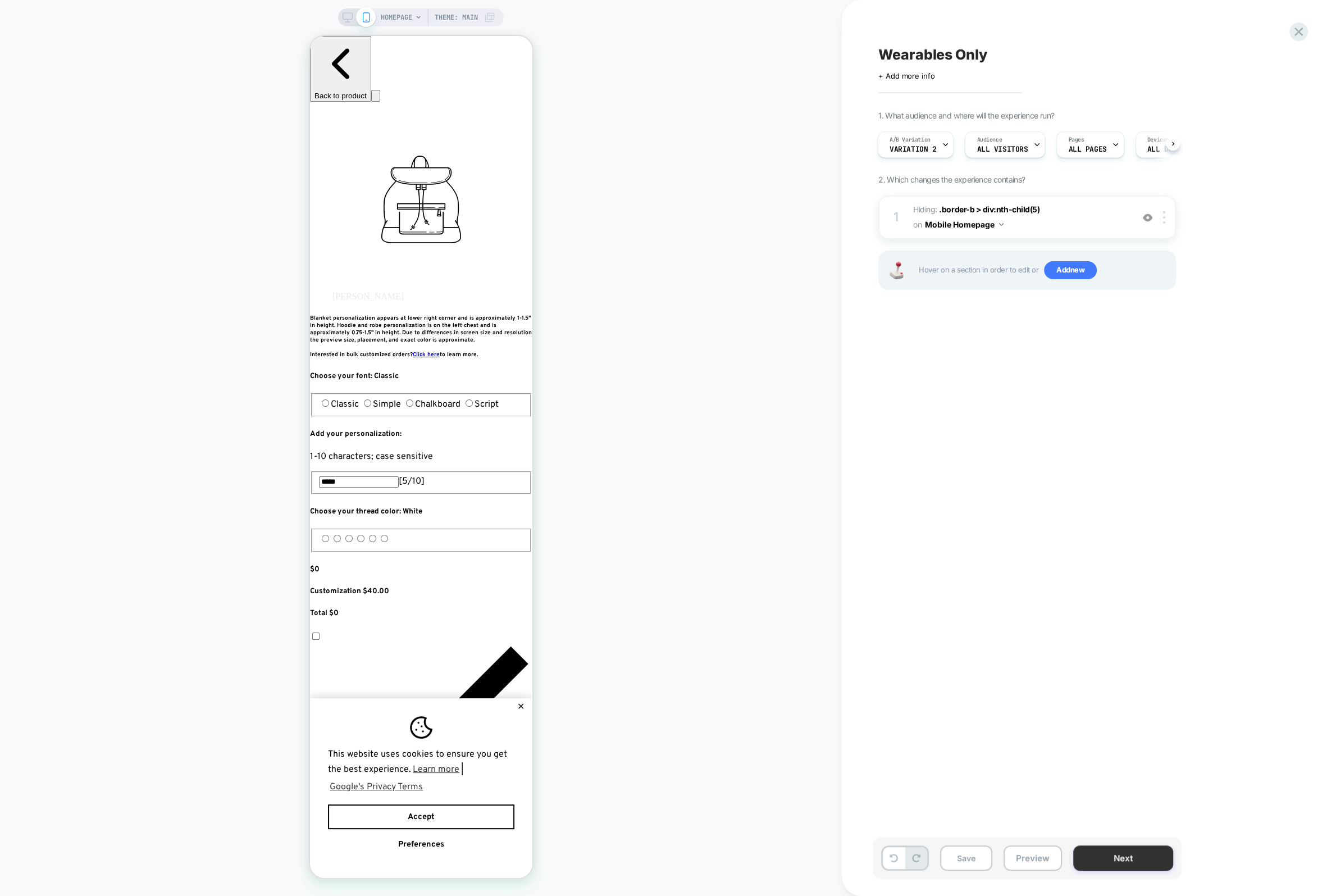
click at [1122, 854] on button "Next" at bounding box center [1123, 857] width 100 height 25
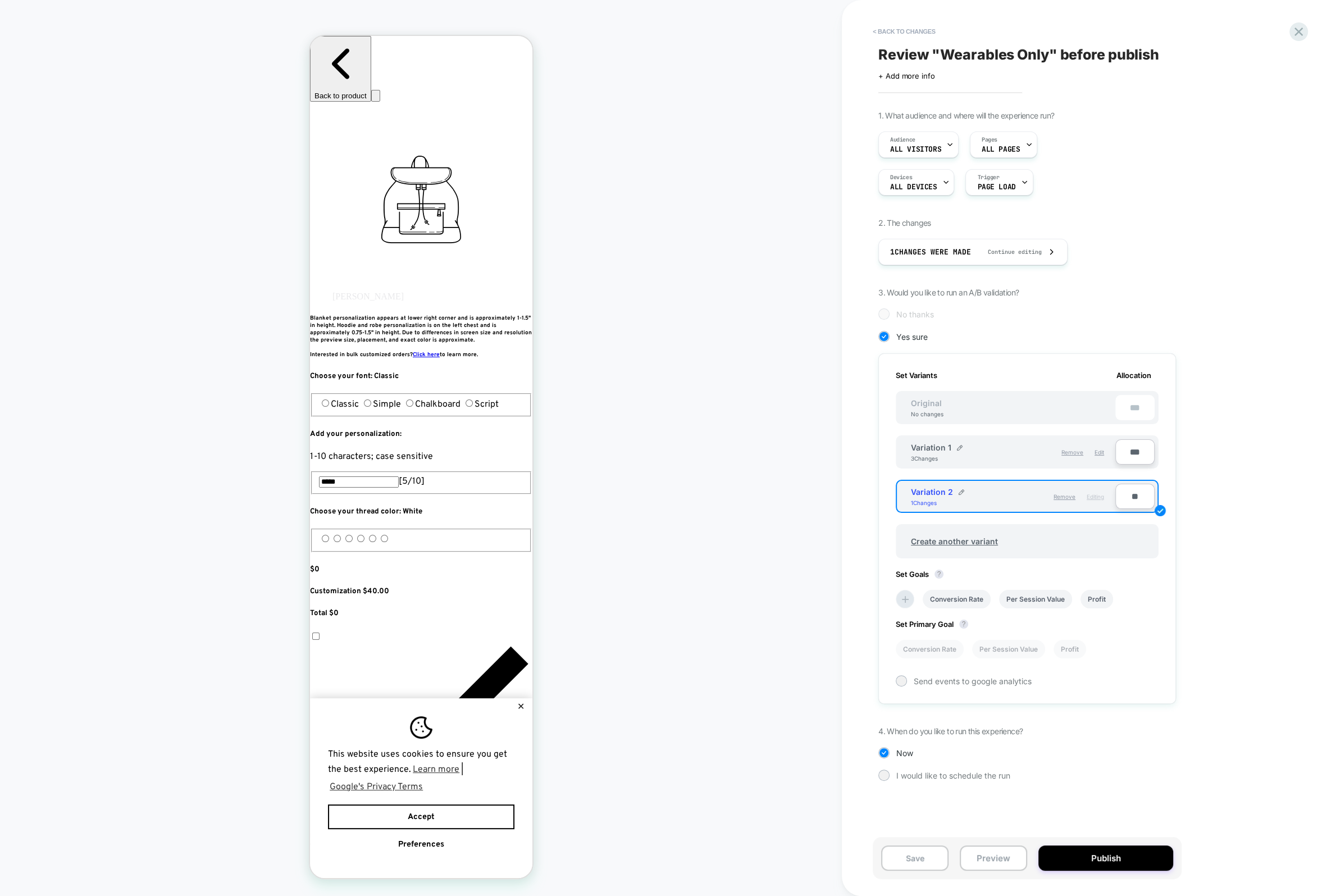
click at [957, 487] on div "Variation 2" at bounding box center [938, 492] width 54 height 9
click at [954, 489] on div "Variation 2" at bounding box center [938, 492] width 54 height 9
click at [959, 492] on img at bounding box center [961, 492] width 6 height 6
click at [946, 496] on input "**********" at bounding box center [952, 497] width 81 height 22
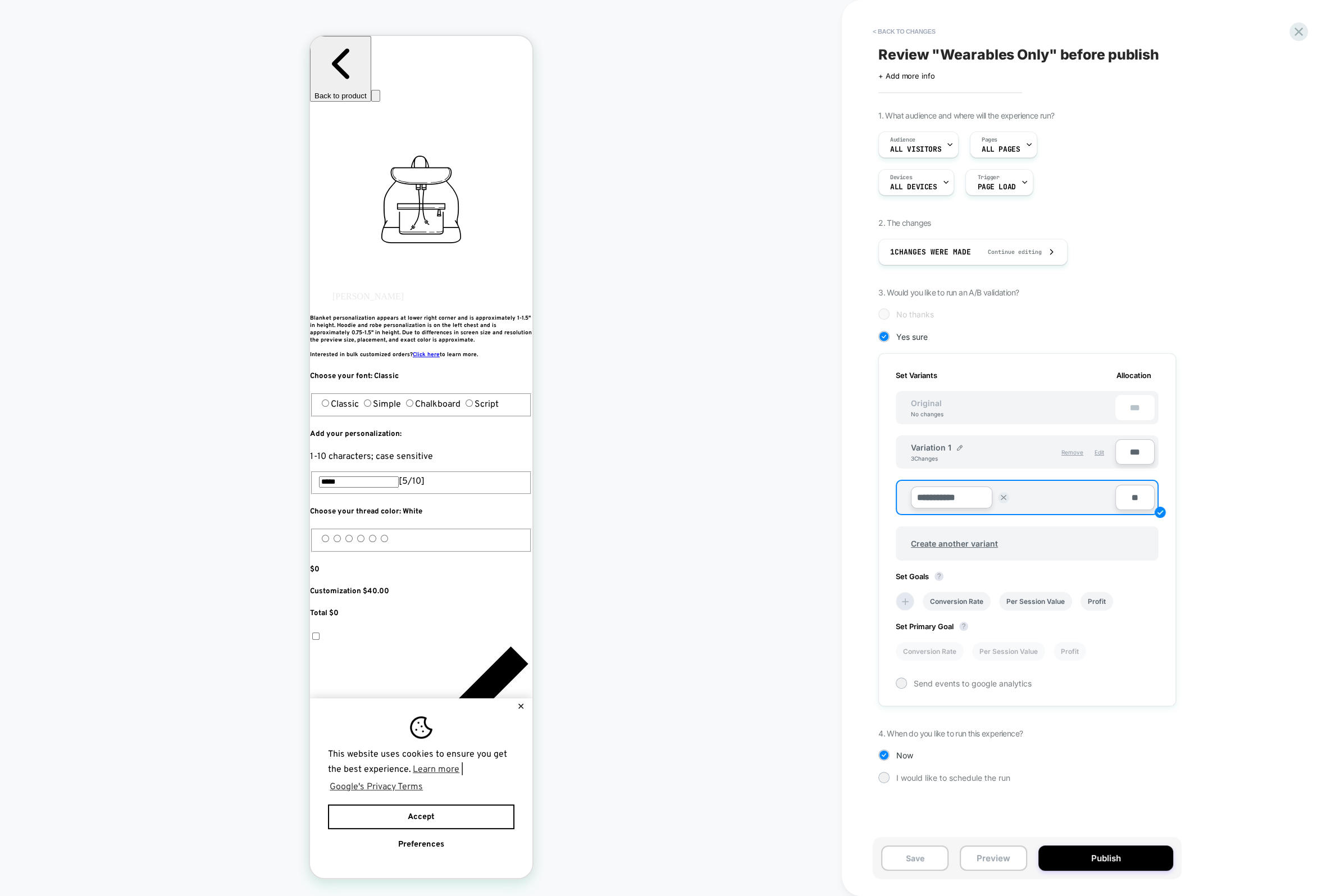
click at [946, 496] on input "**********" at bounding box center [952, 497] width 81 height 22
type input "**********"
drag, startPoint x: 1039, startPoint y: 493, endPoint x: 1008, endPoint y: 482, distance: 32.9
click at [1038, 494] on strong "Save" at bounding box center [1033, 498] width 16 height 9
click at [963, 446] on div "Variation 1 3 Changes" at bounding box center [962, 452] width 102 height 19
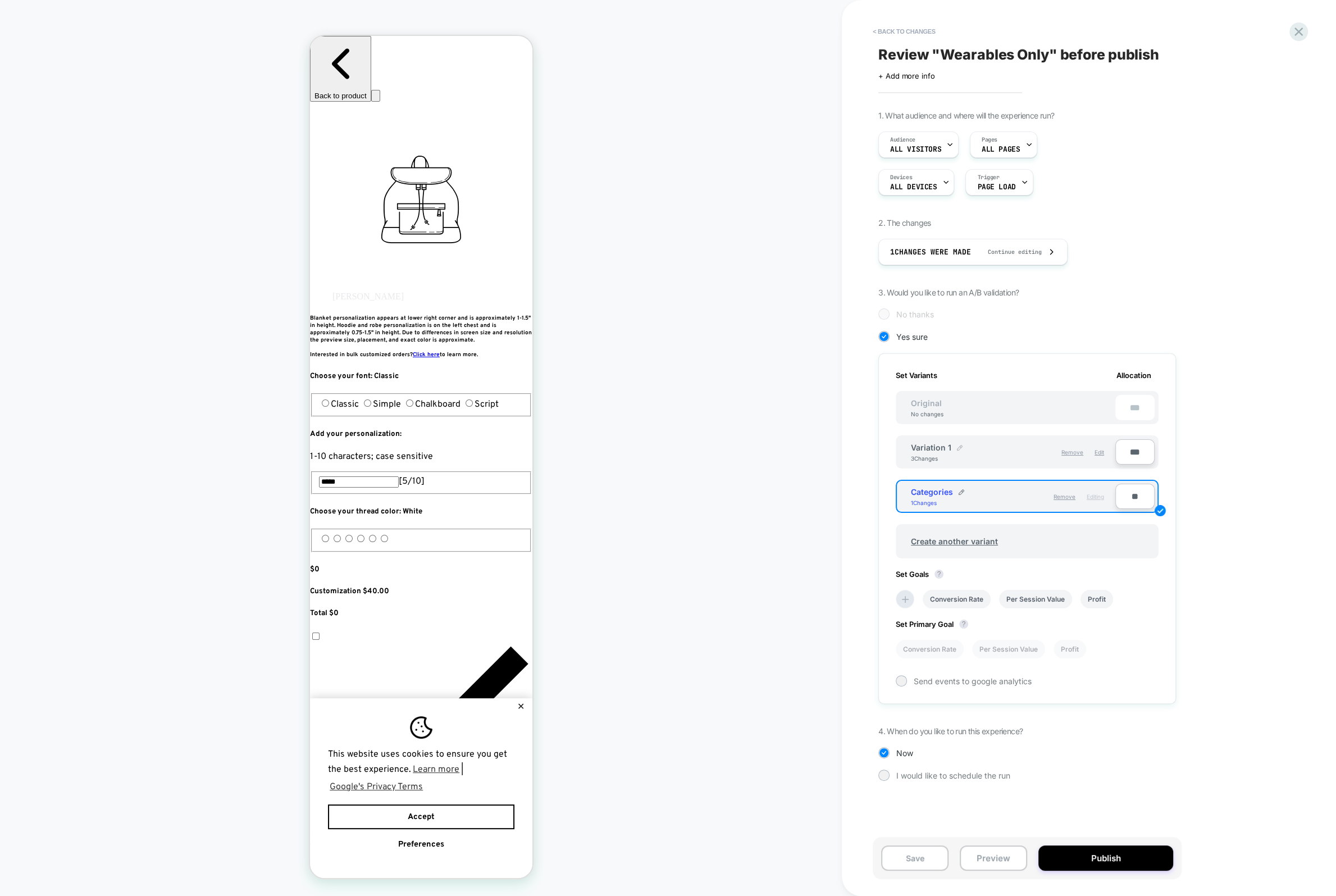
click at [959, 445] on img at bounding box center [960, 448] width 6 height 6
click at [943, 453] on input "**********" at bounding box center [952, 453] width 81 height 22
type input "*********"
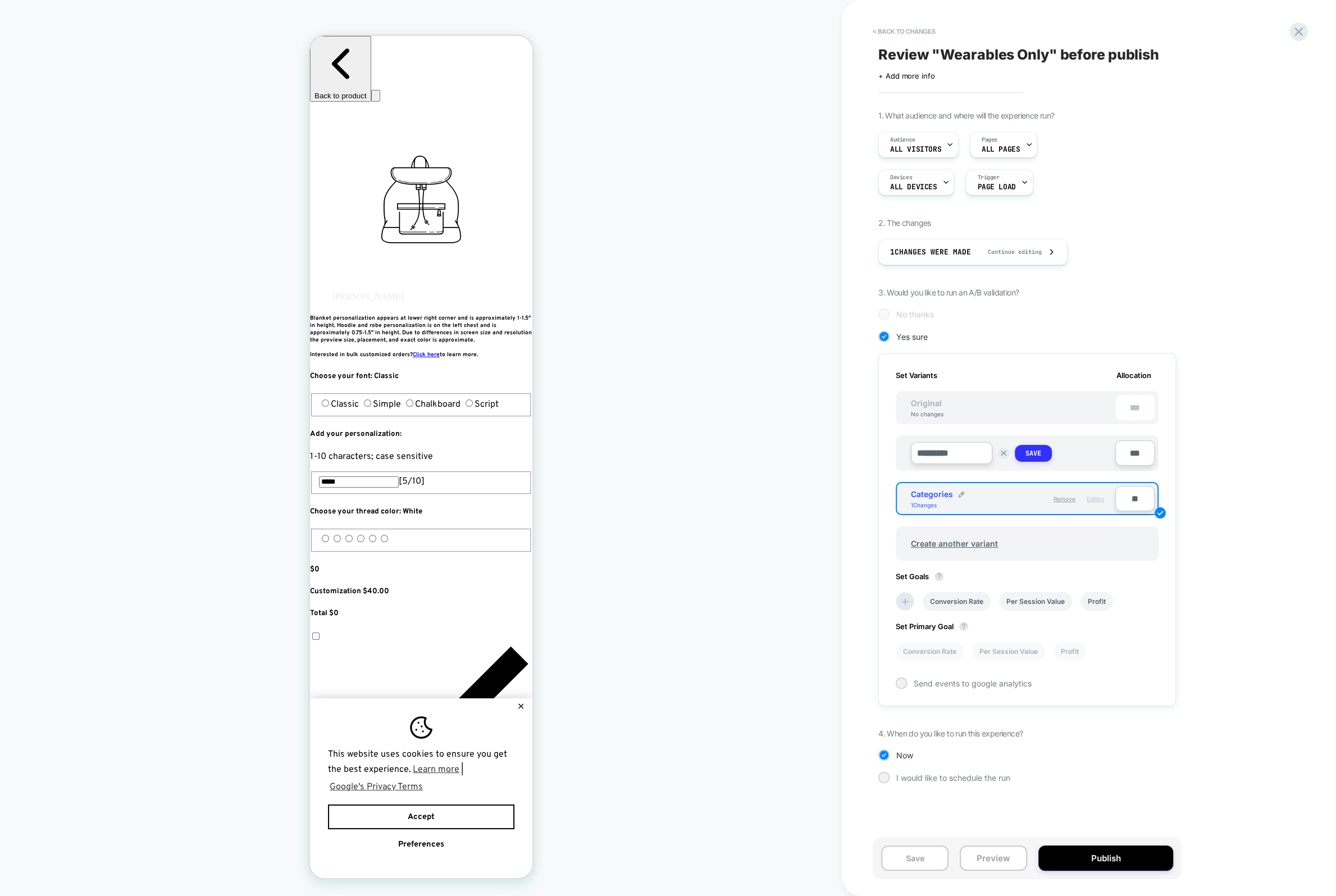
click at [1028, 450] on strong "Save" at bounding box center [1033, 453] width 16 height 9
click at [1132, 489] on input "**" at bounding box center [1135, 496] width 40 height 25
type input "***"
type input "**"
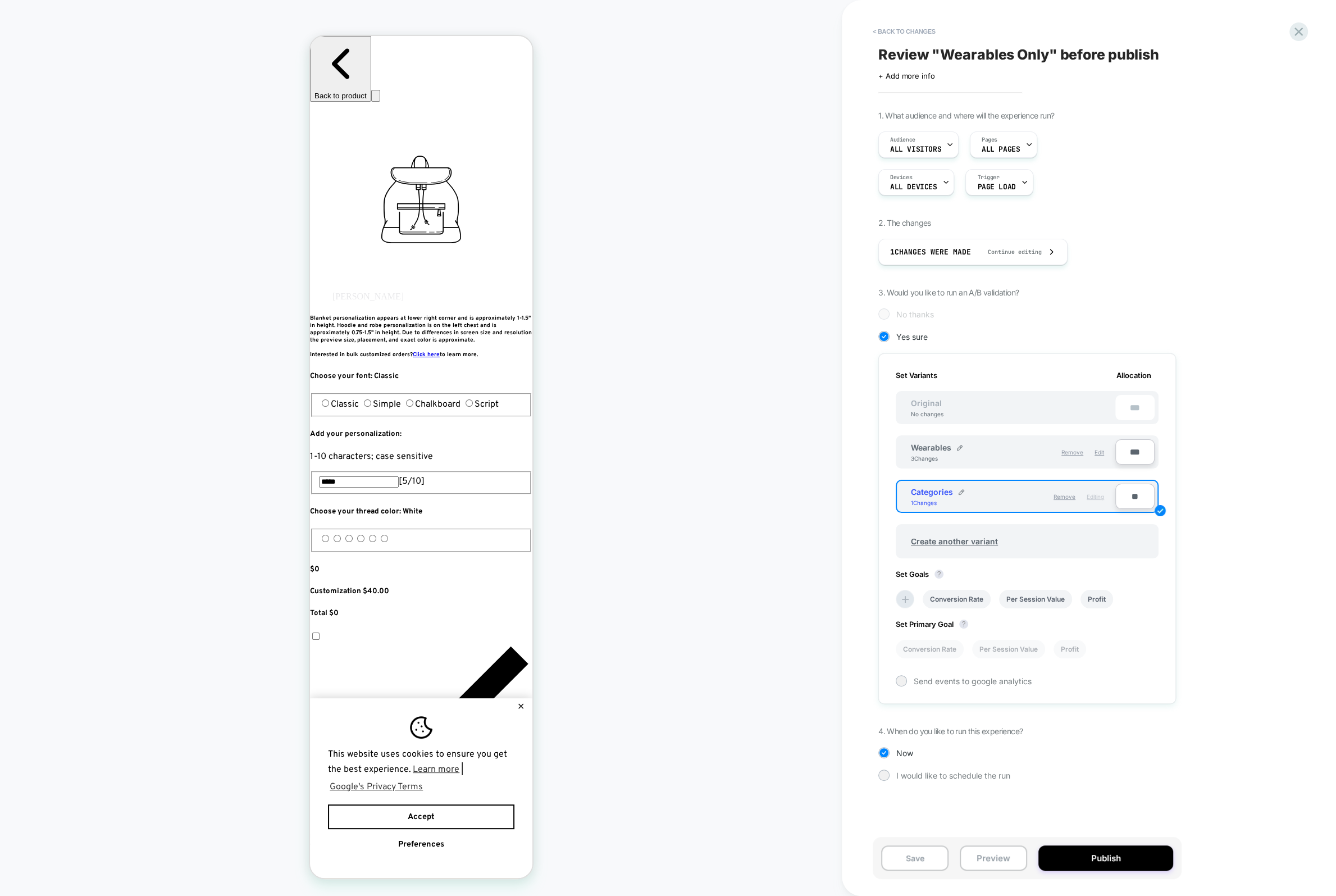
type input "**"
type input "***"
click at [939, 143] on div "Audience All Visitors" at bounding box center [916, 144] width 74 height 25
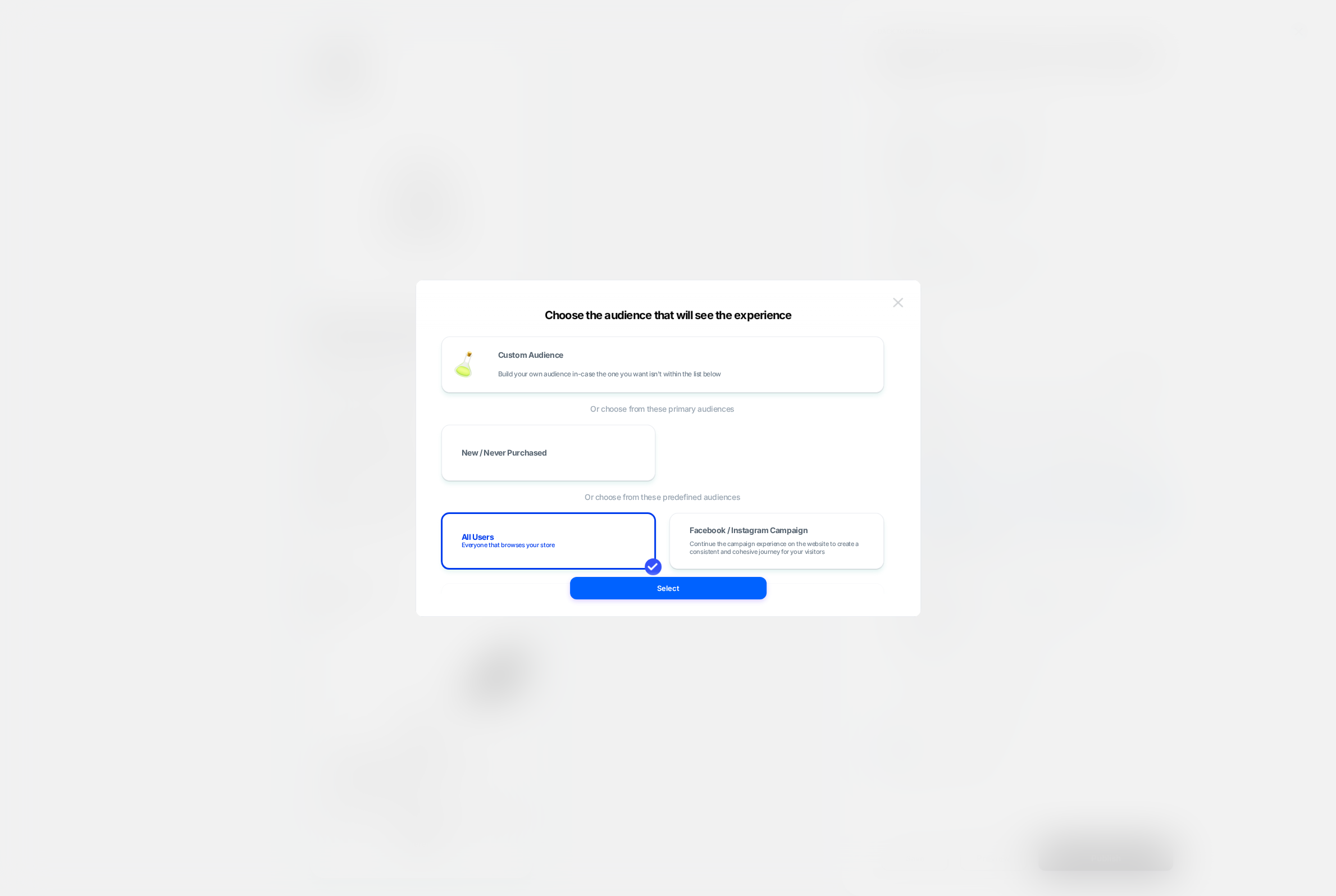
click at [902, 300] on button at bounding box center [898, 303] width 17 height 17
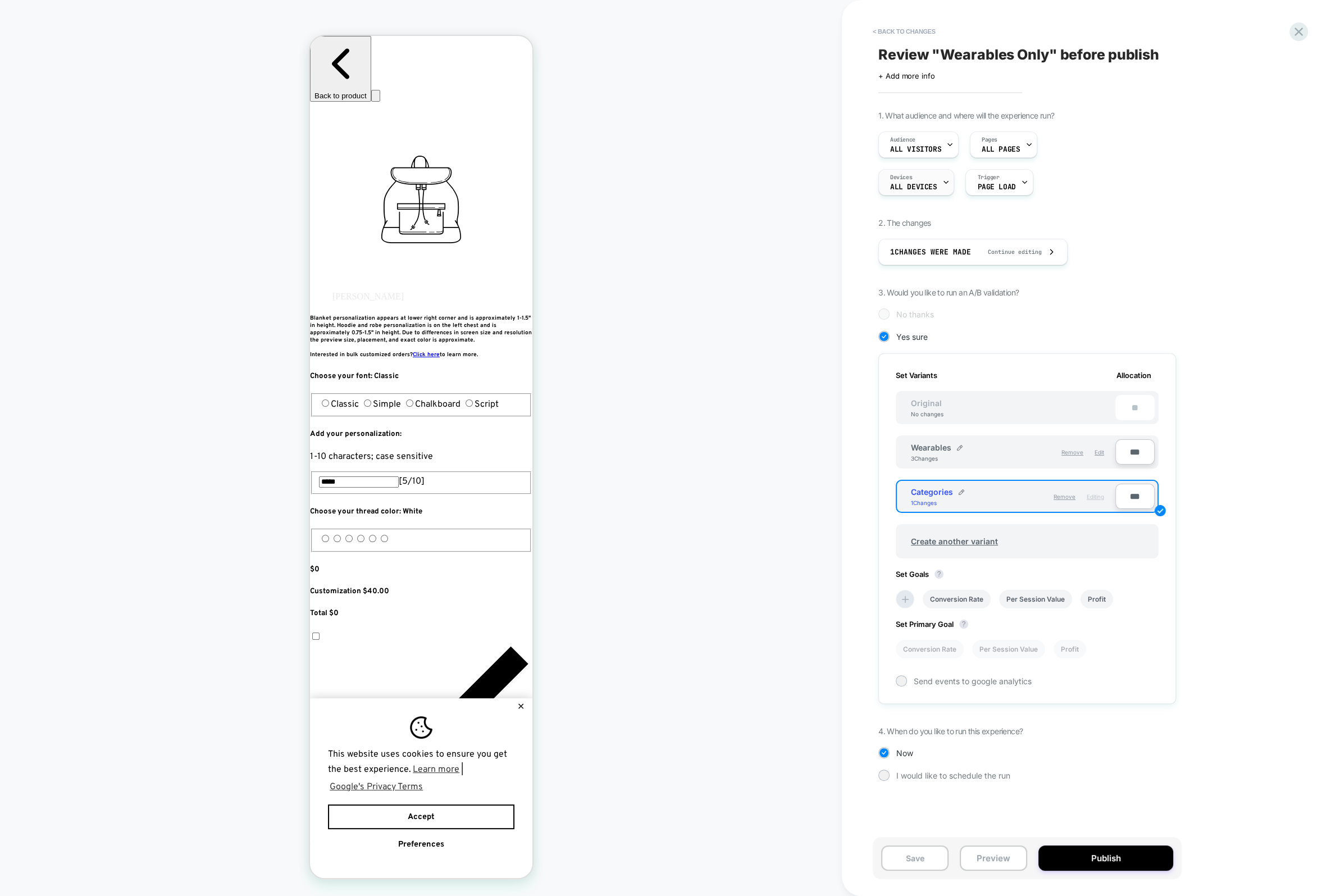
click at [943, 177] on div at bounding box center [947, 182] width 7 height 25
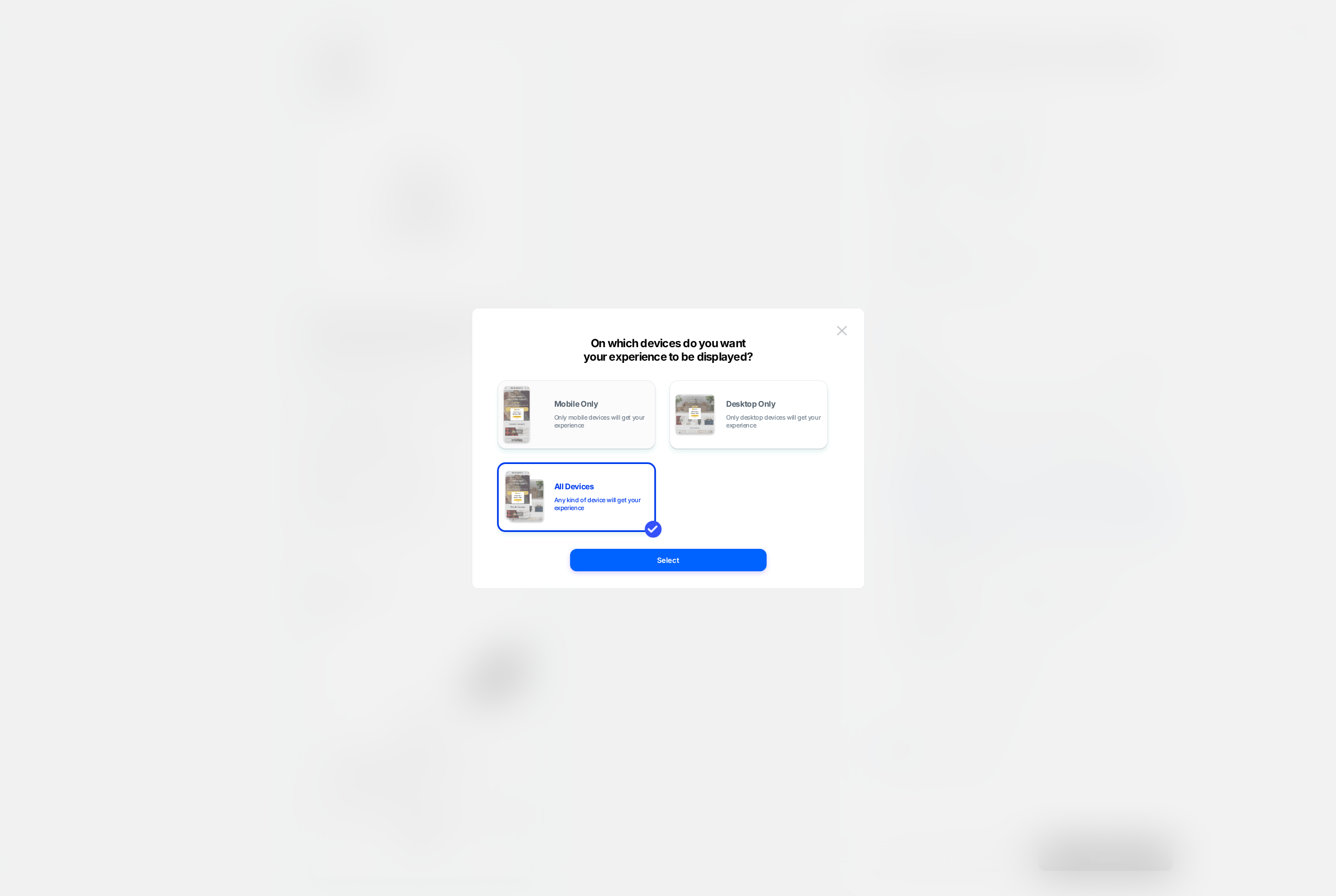
click at [603, 421] on span "Only mobile devices will get your experience" at bounding box center [602, 421] width 95 height 16
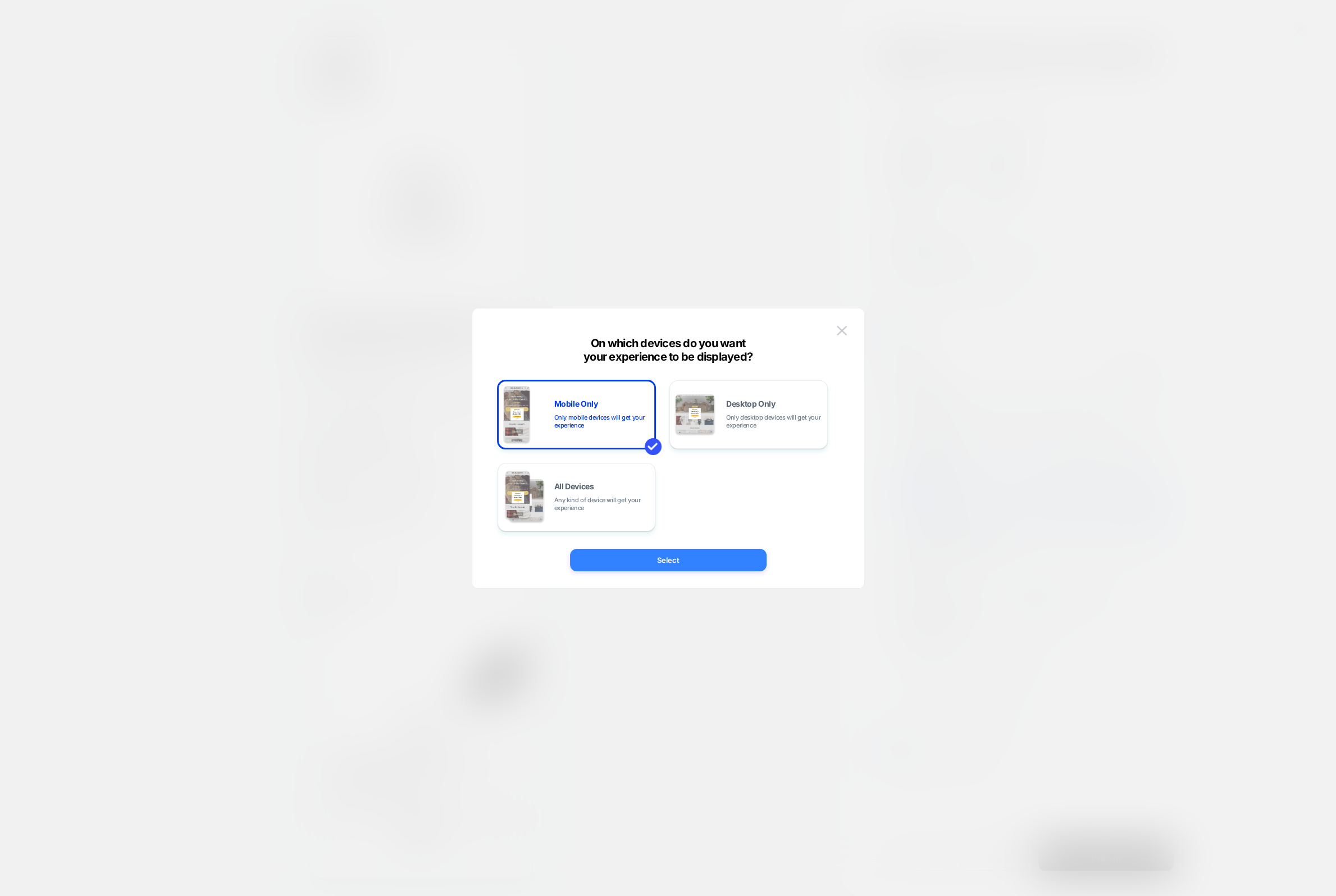
drag, startPoint x: 657, startPoint y: 543, endPoint x: 660, endPoint y: 554, distance: 11.4
click at [659, 548] on div "Mobile Only Only mobile devices will get your experience Desktop Only Only desk…" at bounding box center [662, 448] width 358 height 234
click at [661, 556] on button "Select" at bounding box center [668, 560] width 197 height 22
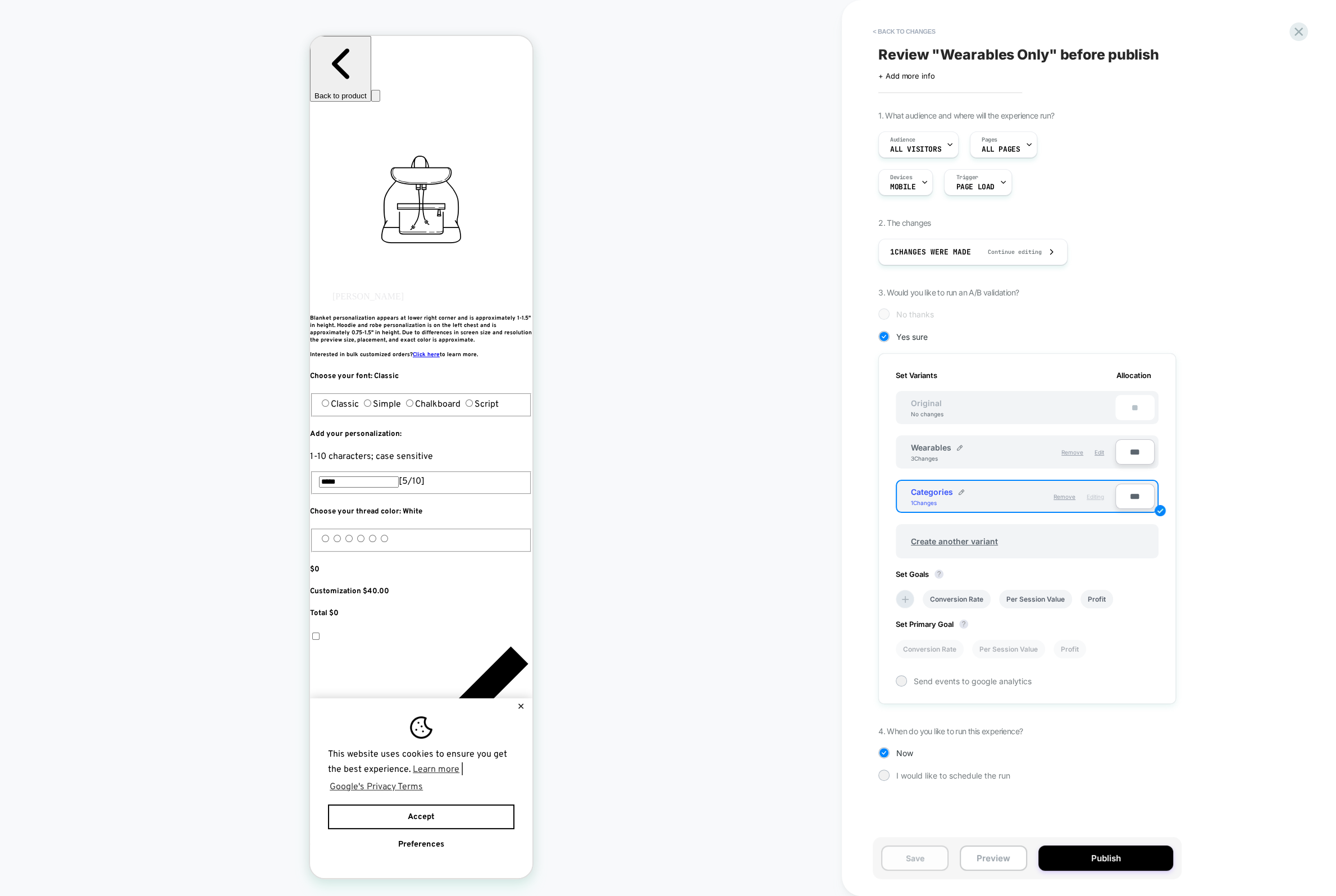
click at [918, 867] on button "Save" at bounding box center [914, 857] width 67 height 25
click at [996, 488] on div "Categories 1 Changes" at bounding box center [962, 496] width 102 height 19
click at [918, 41] on button "< Back to changes" at bounding box center [904, 30] width 74 height 18
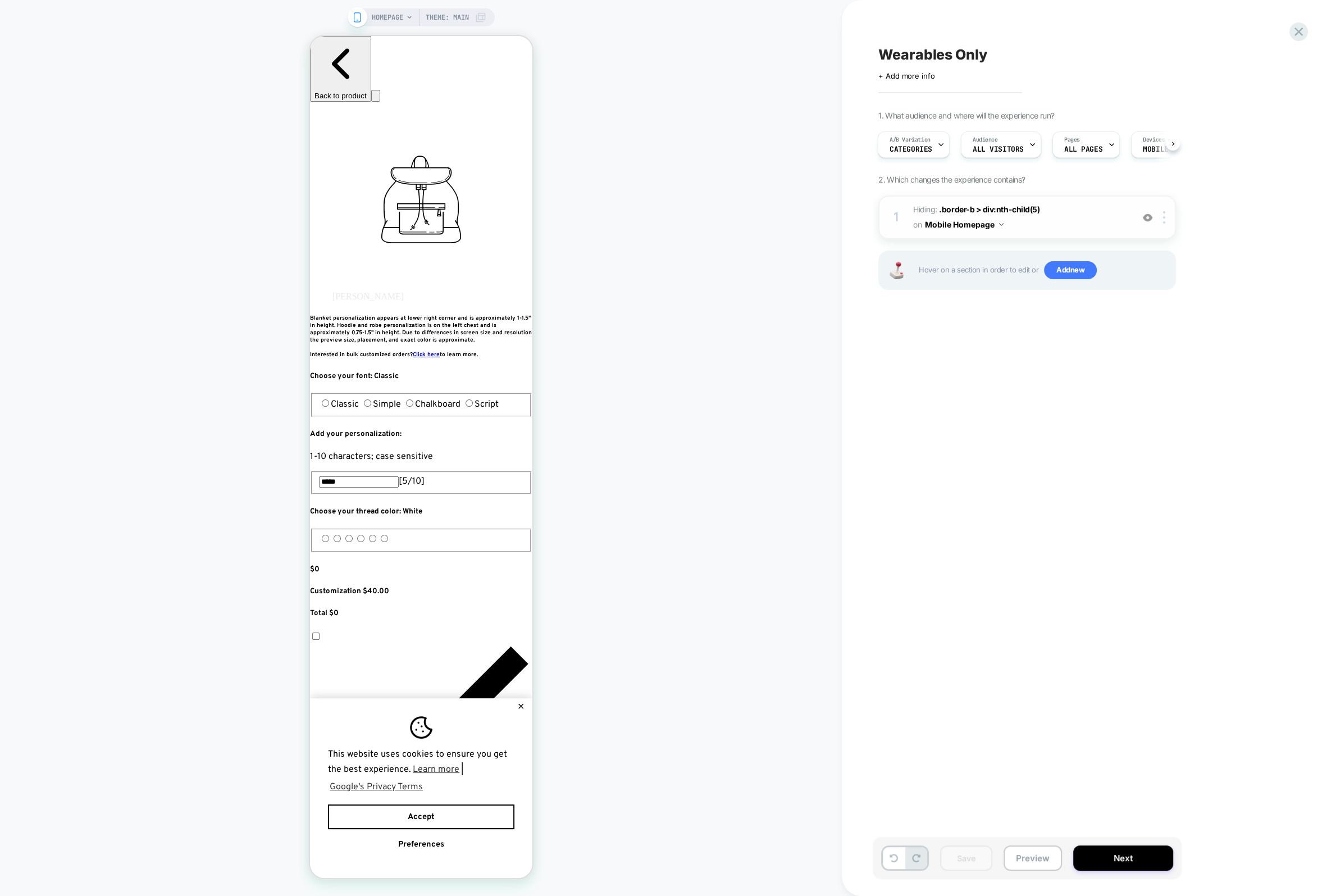
click at [996, 219] on button "Mobile Homepage" at bounding box center [964, 224] width 78 height 17
click at [977, 400] on div "Mobile All Pages" at bounding box center [964, 395] width 136 height 24
click at [959, 861] on button "Save" at bounding box center [966, 857] width 53 height 25
click at [1093, 857] on button "Next" at bounding box center [1123, 857] width 100 height 25
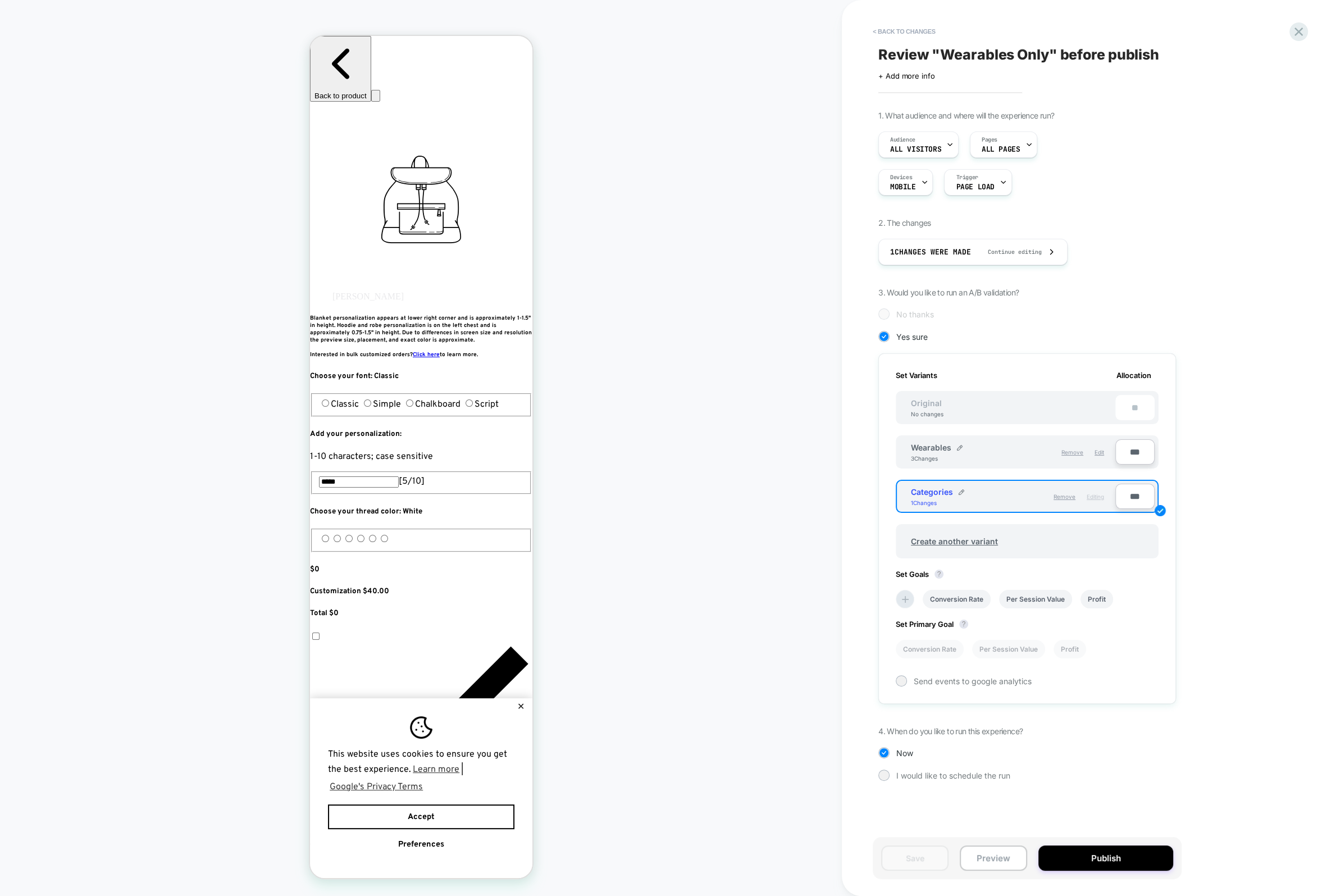
drag, startPoint x: 980, startPoint y: 453, endPoint x: 975, endPoint y: 450, distance: 5.8
click at [981, 453] on div "Wearables 3 Changes" at bounding box center [962, 452] width 102 height 19
click at [1098, 449] on span "Edit" at bounding box center [1100, 451] width 9 height 6
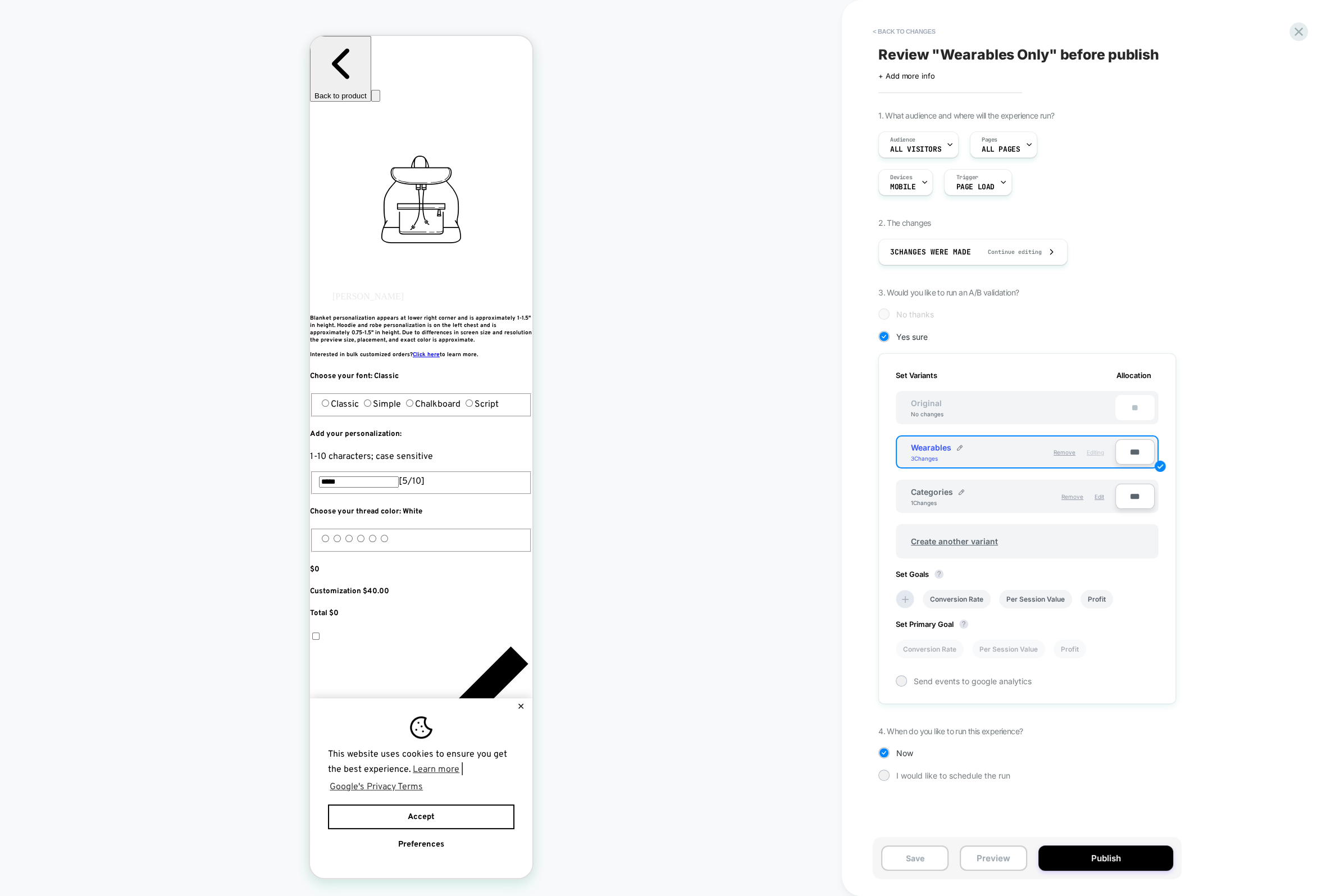
drag, startPoint x: 931, startPoint y: 853, endPoint x: 934, endPoint y: 842, distance: 11.4
click at [934, 846] on button "Save" at bounding box center [914, 857] width 67 height 25
click at [1099, 448] on span "Editing" at bounding box center [1095, 451] width 18 height 6
click at [959, 249] on span "3 Changes were made" at bounding box center [931, 252] width 81 height 9
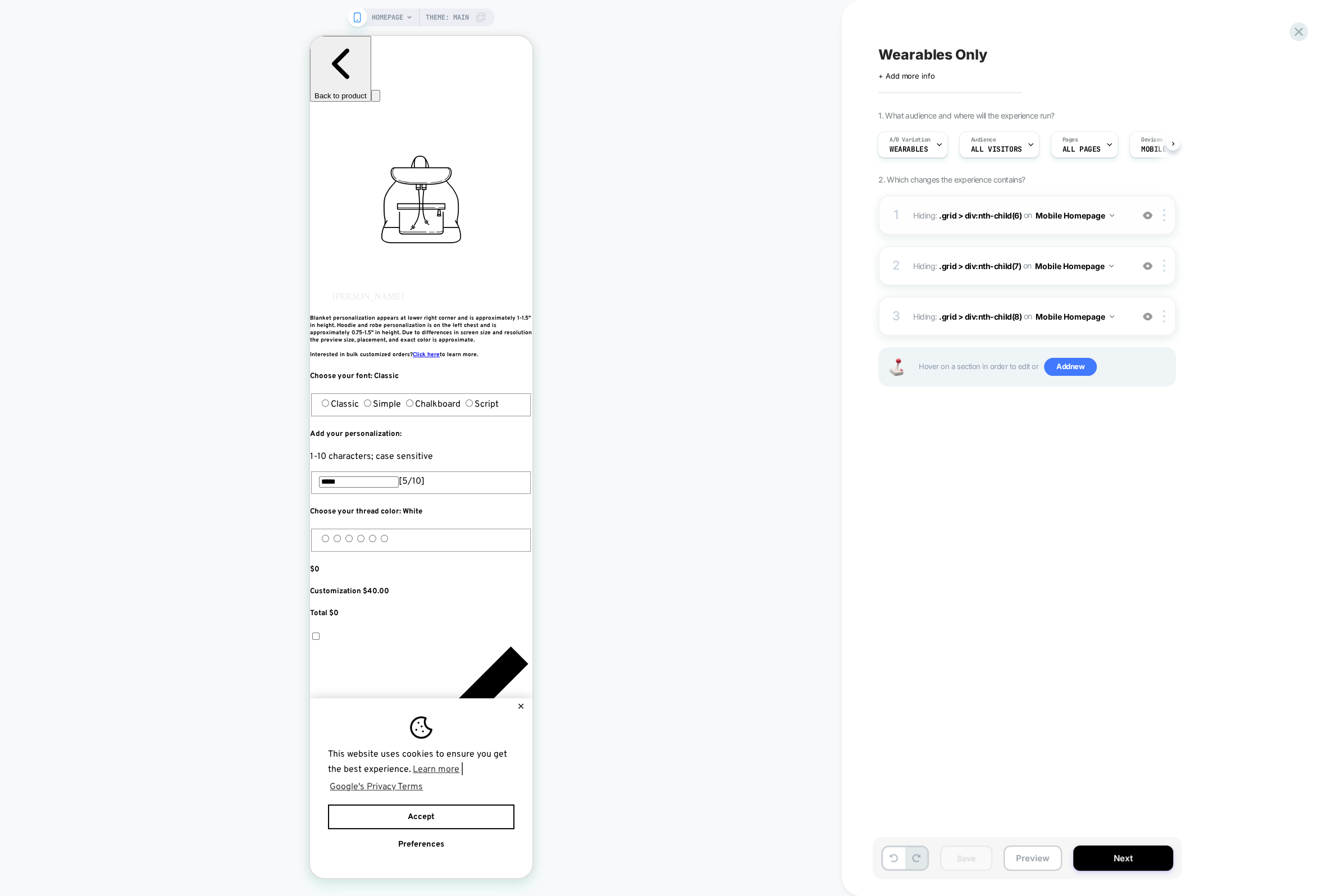
click at [1103, 203] on div "1 Hiding : .grid > div:nth-child(6) .grid > div:nth-child(6) on Mobile Homepage…" at bounding box center [1027, 215] width 298 height 40
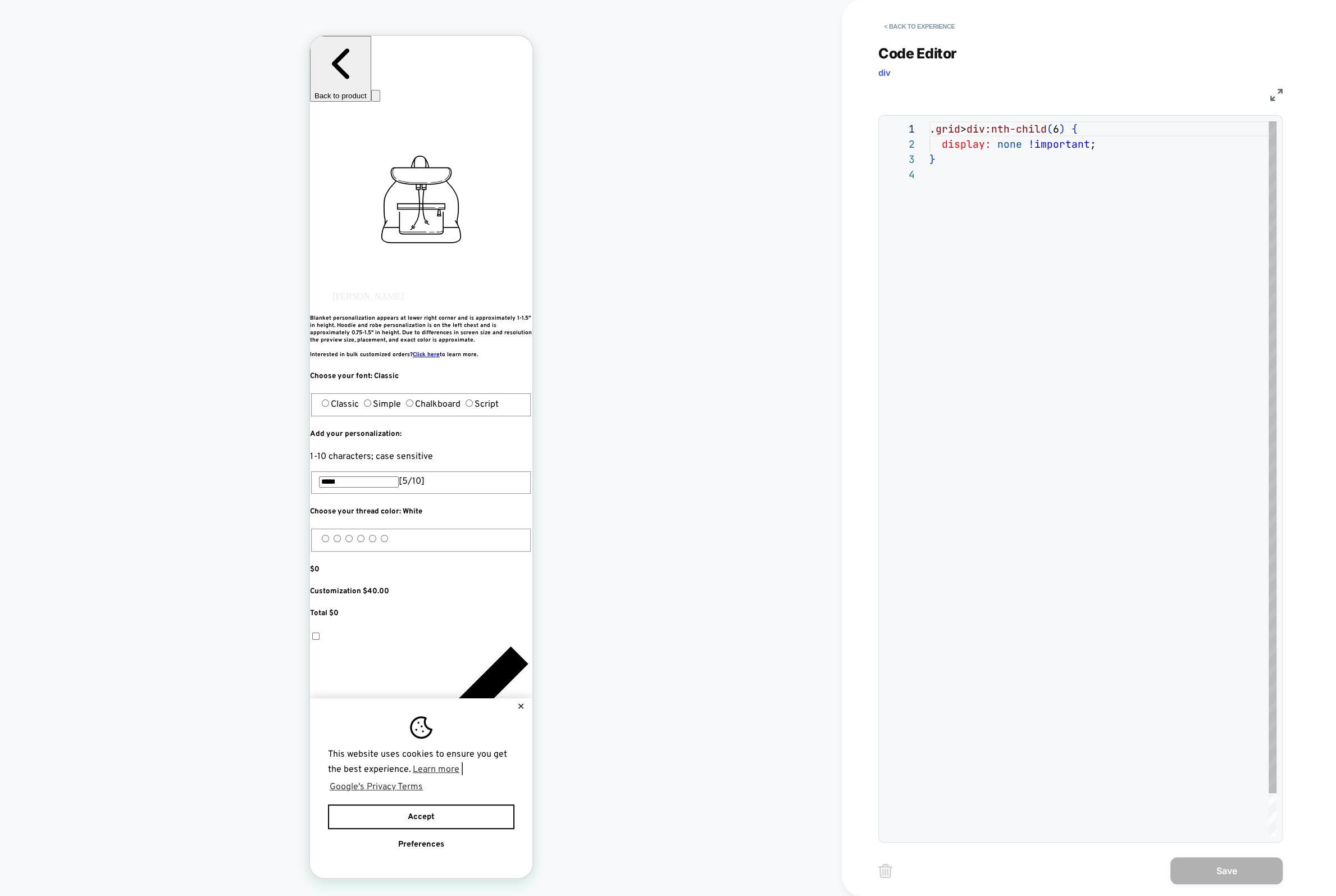
scroll to position [45, 0]
click at [899, 30] on button "< Back to experience" at bounding box center [919, 26] width 82 height 18
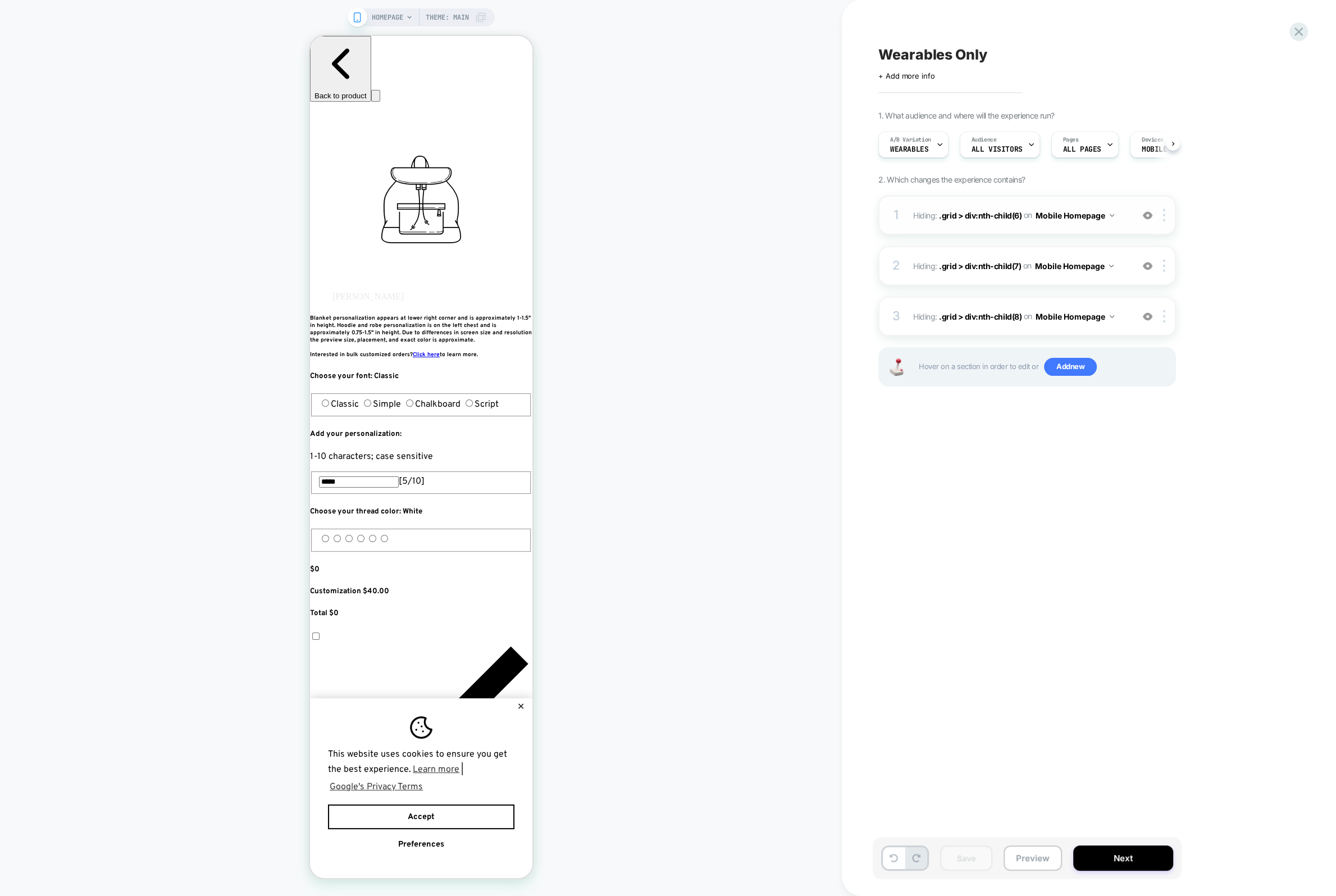
scroll to position [0, 1]
click at [1081, 218] on button "Mobile Homepage" at bounding box center [1075, 216] width 78 height 17
click at [1072, 377] on div "Mobile All Pages" at bounding box center [1073, 386] width 136 height 24
click at [1092, 264] on button "Mobile Homepage" at bounding box center [1074, 266] width 78 height 17
click at [1078, 438] on div "Mobile All Pages" at bounding box center [1073, 436] width 136 height 24
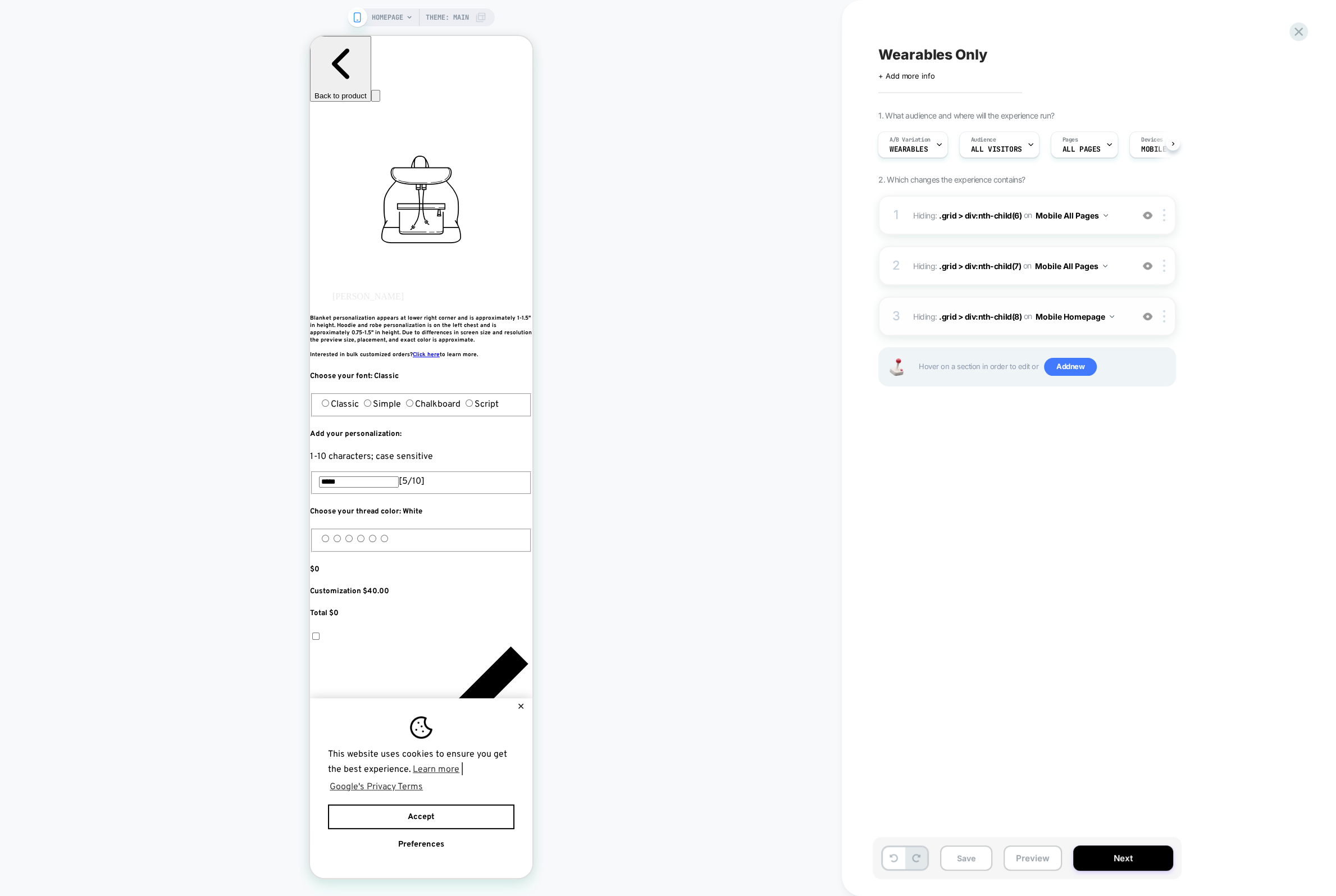
click at [1098, 318] on button "Mobile Homepage" at bounding box center [1075, 317] width 78 height 17
click at [1078, 492] on div "Mobile All Pages" at bounding box center [1073, 486] width 136 height 24
click at [968, 861] on button "Save" at bounding box center [966, 857] width 53 height 25
click at [1024, 863] on button "Preview" at bounding box center [1032, 857] width 58 height 25
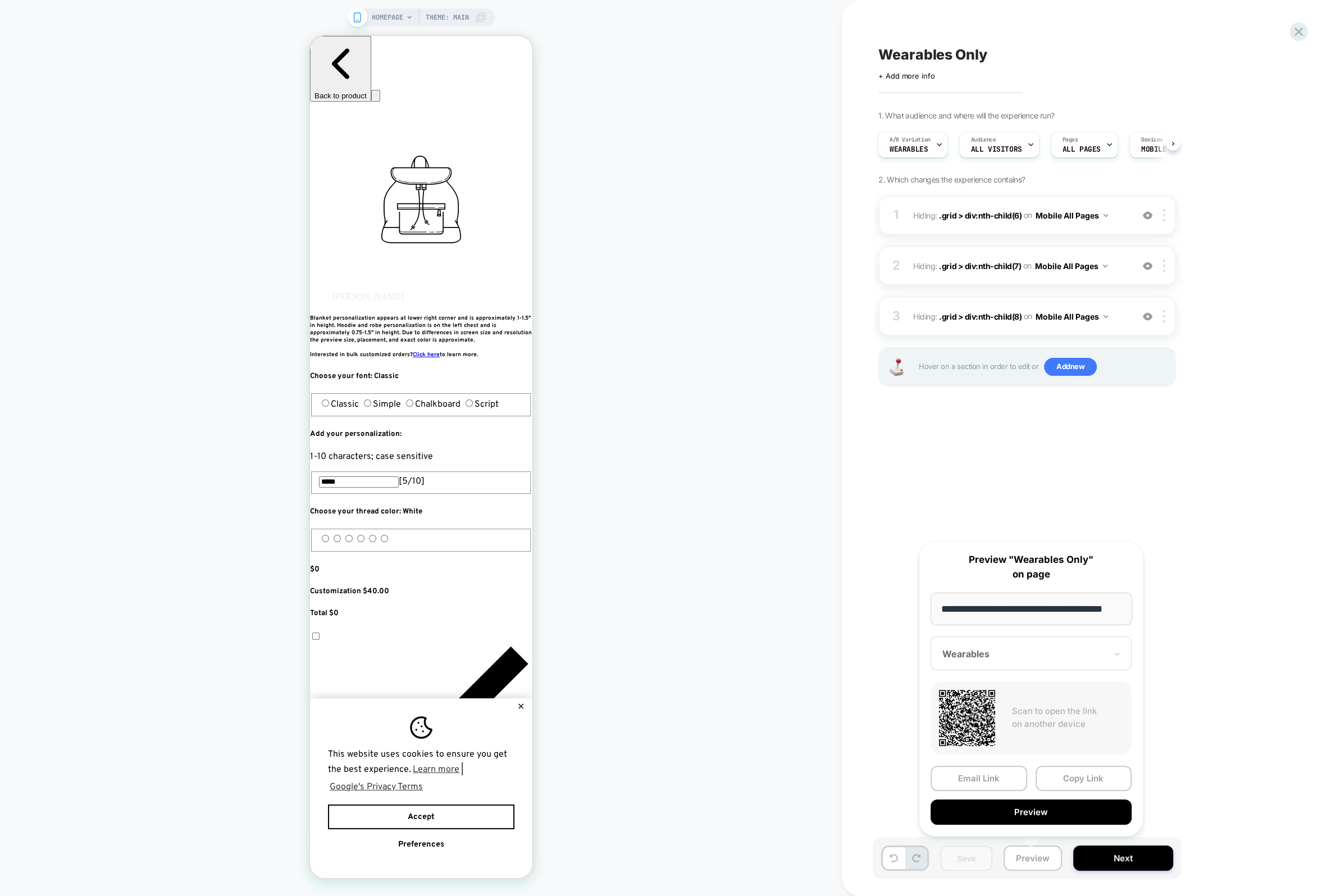
scroll to position [0, 0]
click at [1110, 457] on div "Wearables Only Click to edit experience details + Add more info 1. What audienc…" at bounding box center [1083, 448] width 422 height 874
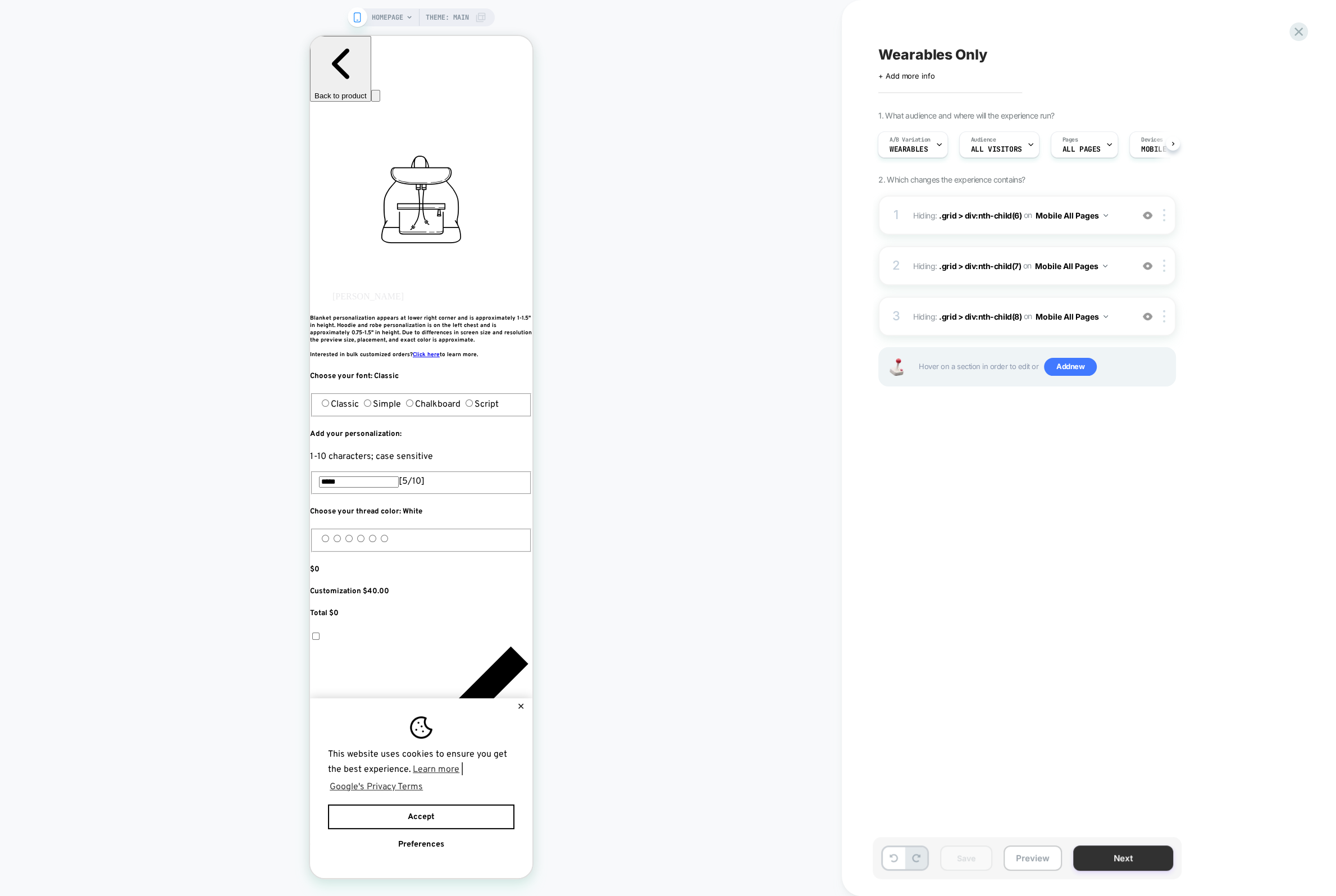
click at [1096, 854] on button "Next" at bounding box center [1123, 857] width 100 height 25
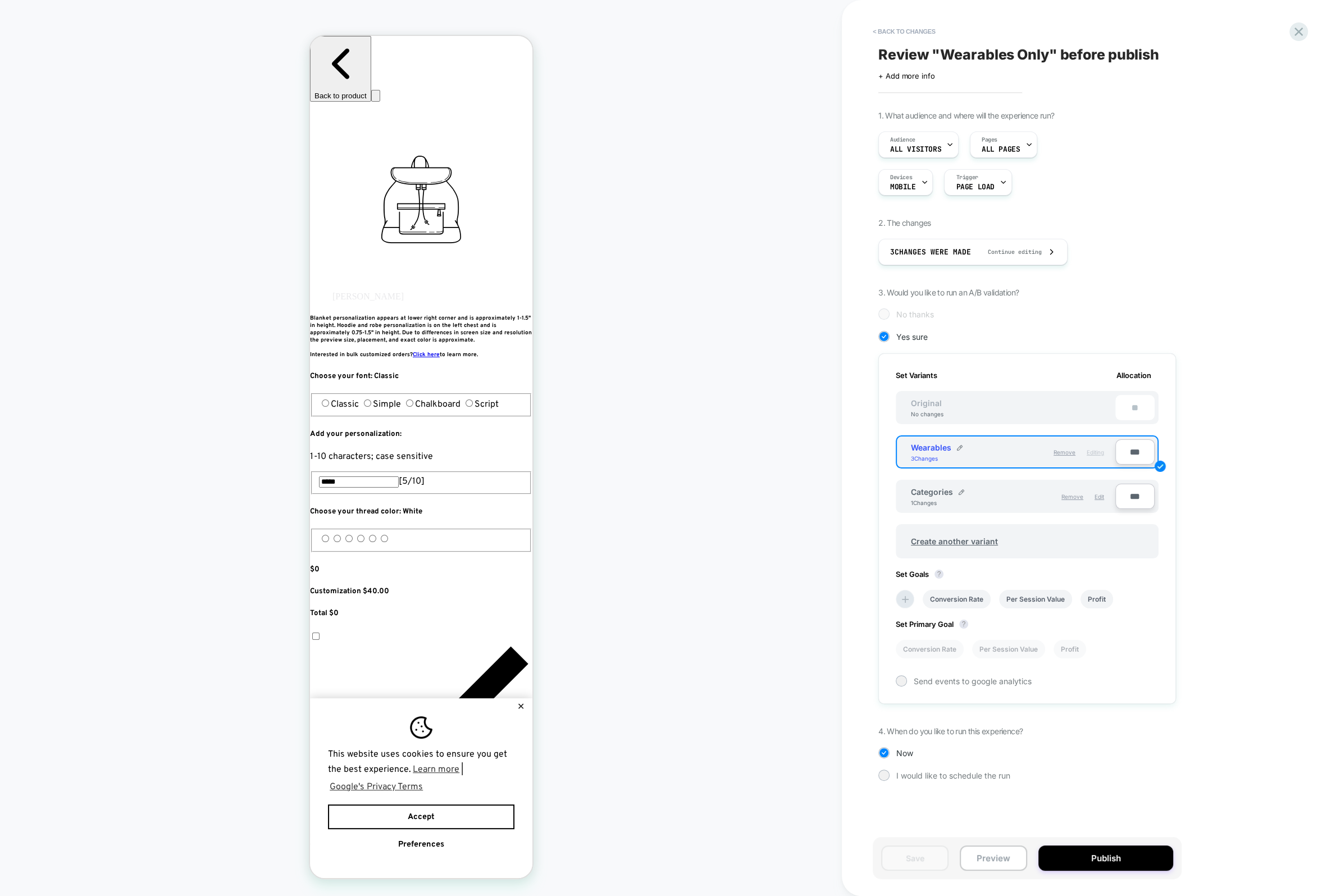
click at [1008, 492] on div "Categories 1 Changes" at bounding box center [962, 496] width 102 height 19
click at [930, 487] on span "Categories" at bounding box center [933, 492] width 42 height 9
click at [989, 862] on button "Preview" at bounding box center [993, 857] width 67 height 25
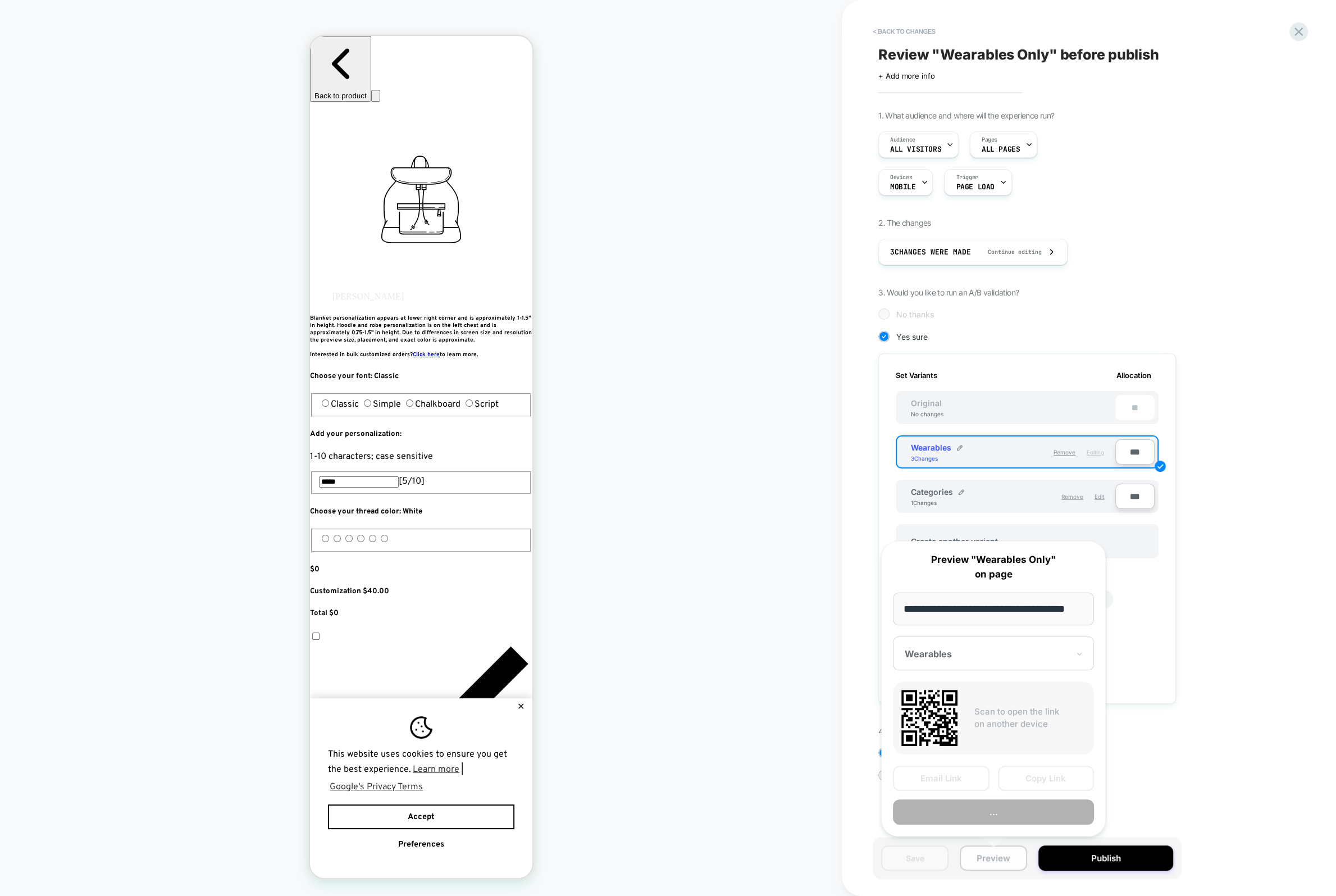
scroll to position [0, 14]
click at [980, 656] on div at bounding box center [987, 654] width 164 height 11
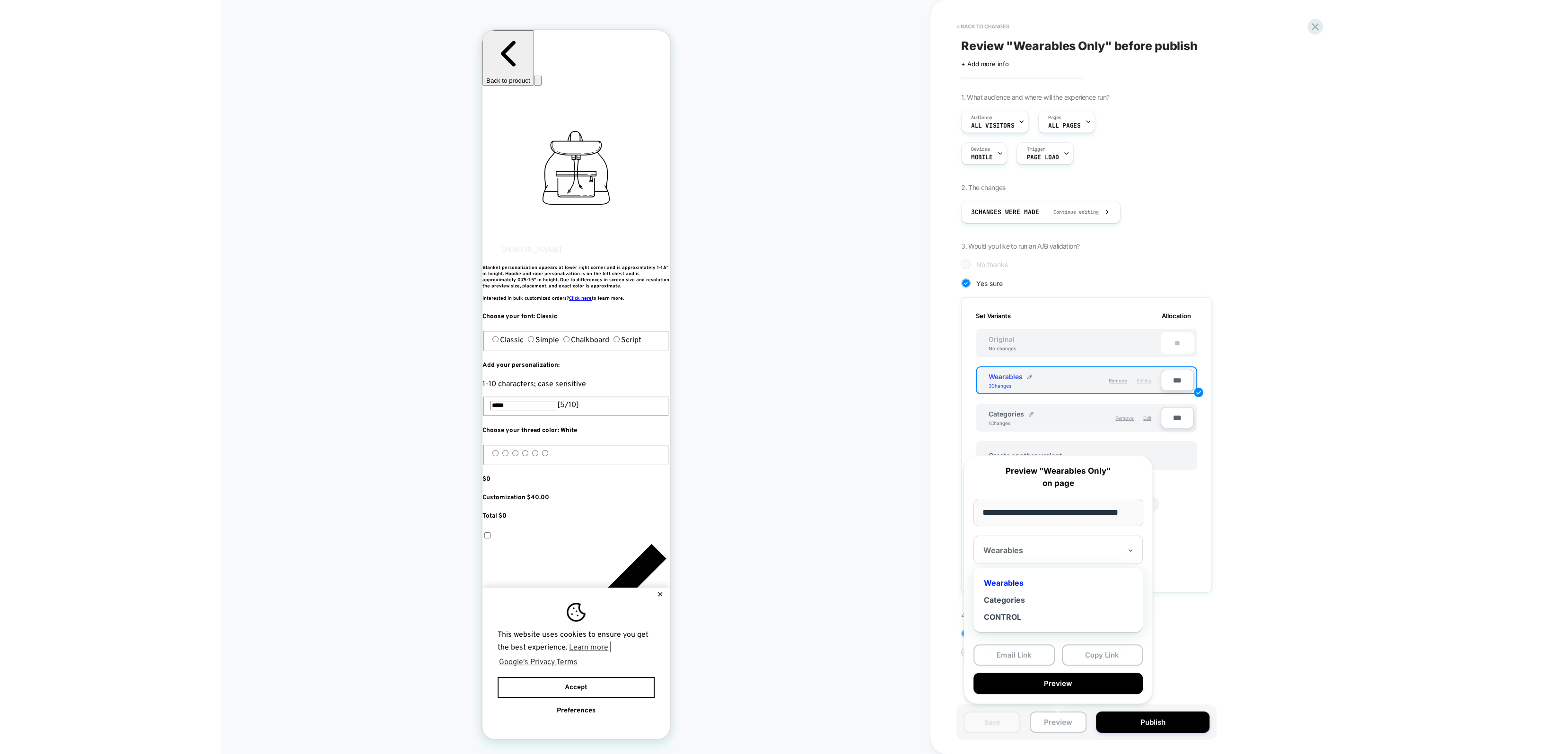
scroll to position [0, 0]
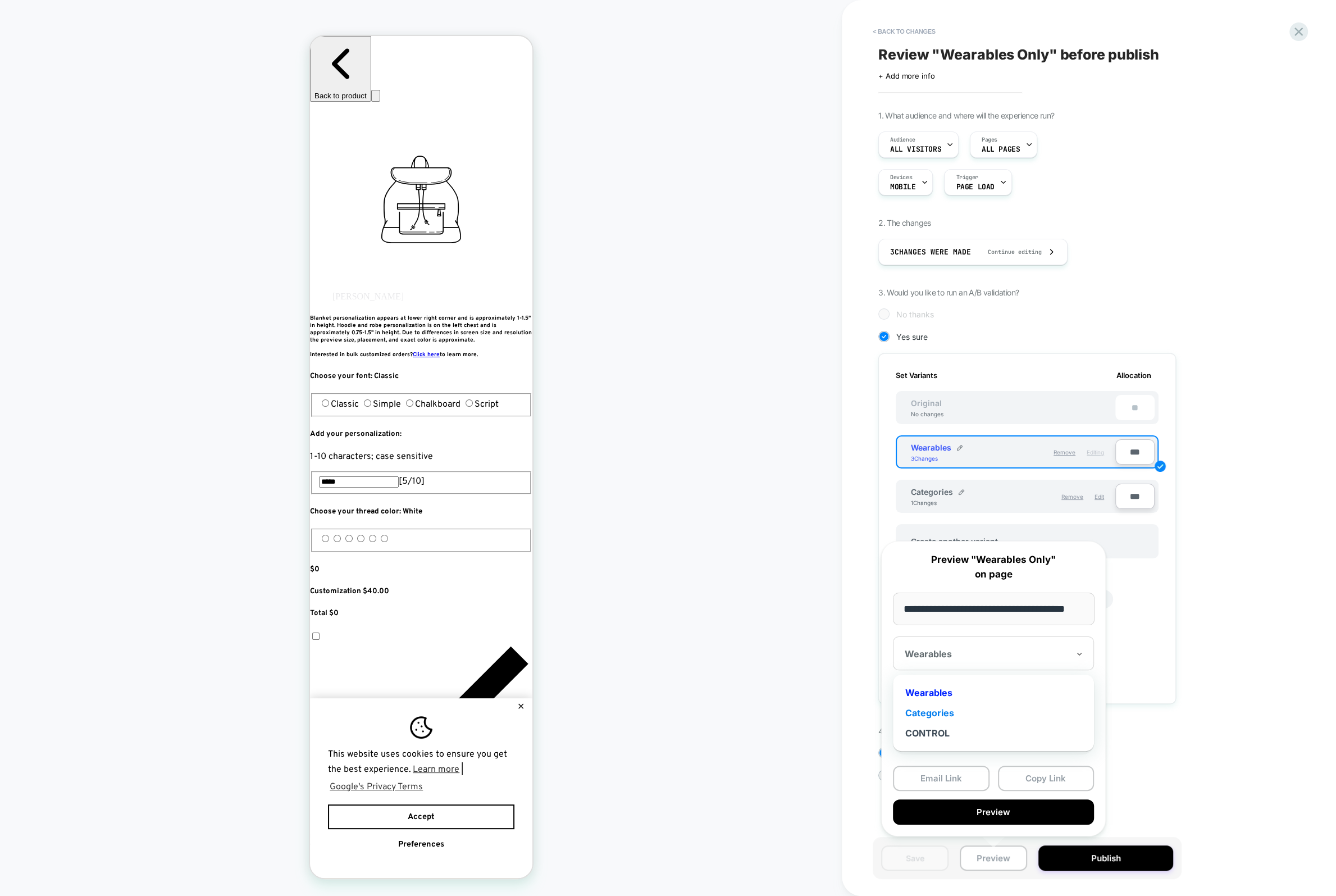
drag, startPoint x: 963, startPoint y: 729, endPoint x: 963, endPoint y: 714, distance: 15.0
click at [963, 714] on div "Wearables Categories CONTROL" at bounding box center [994, 712] width 190 height 66
click at [962, 713] on div "Categories" at bounding box center [994, 713] width 190 height 20
click at [1153, 788] on div "1. What audience and where will the experience run? Audience All Visitors Pages…" at bounding box center [1083, 454] width 410 height 687
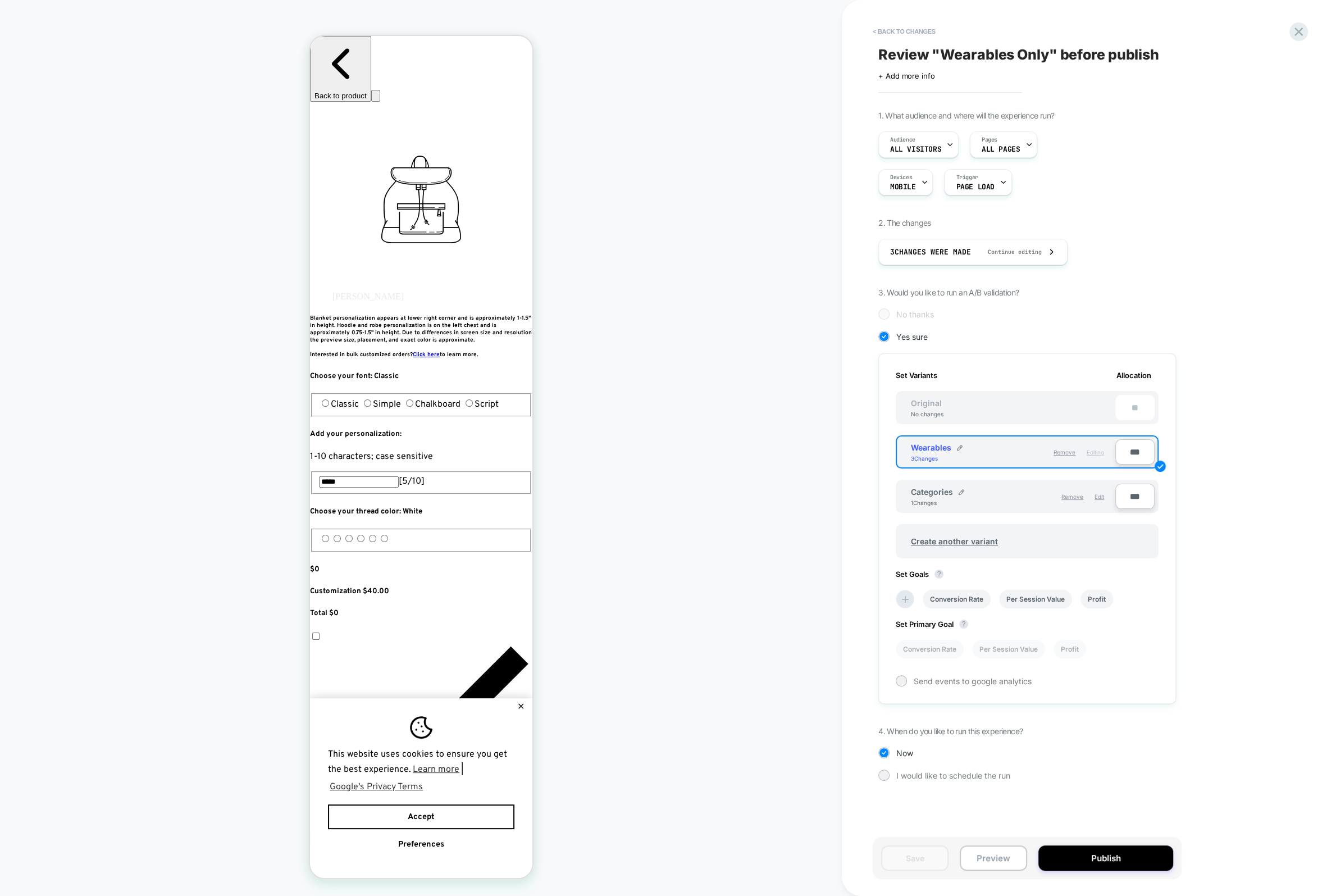
drag, startPoint x: 1113, startPoint y: 858, endPoint x: 1124, endPoint y: 785, distance: 73.8
click at [1124, 785] on div "< Back to changes Review " Wearables Only " before publish Click to edit experi…" at bounding box center [1089, 448] width 422 height 896
drag, startPoint x: 1116, startPoint y: 858, endPoint x: 1029, endPoint y: 703, distance: 177.7
click at [1102, 781] on div "< Back to changes Review " Wearables Only " before publish Click to edit experi…" at bounding box center [1089, 448] width 422 height 896
click at [981, 680] on span "Send events to google analytics" at bounding box center [973, 681] width 118 height 9
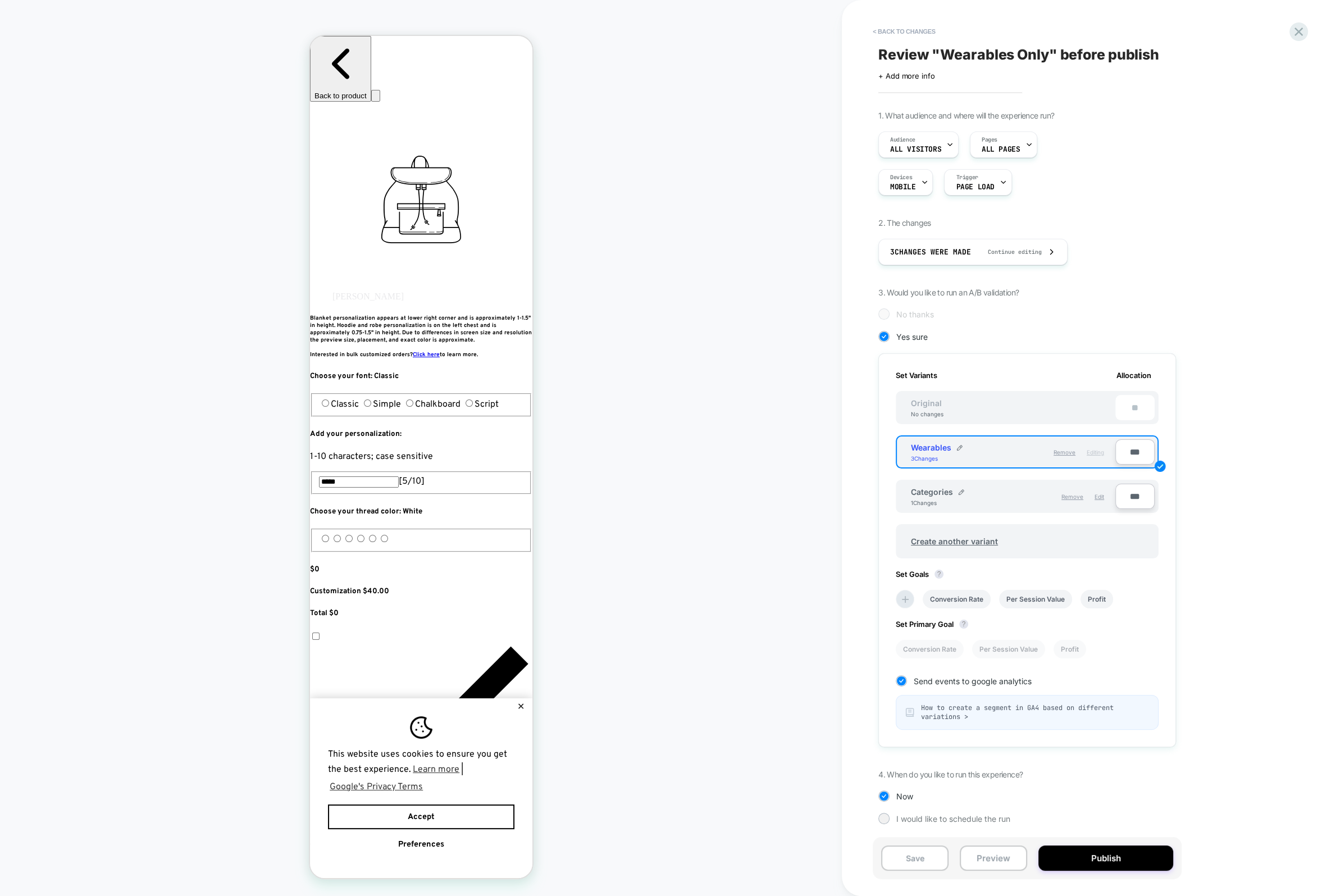
click at [1017, 713] on span "How to create a segment in GA4 based on different variations >" at bounding box center [1034, 711] width 228 height 18
click at [1115, 854] on button "Publish" at bounding box center [1106, 857] width 135 height 25
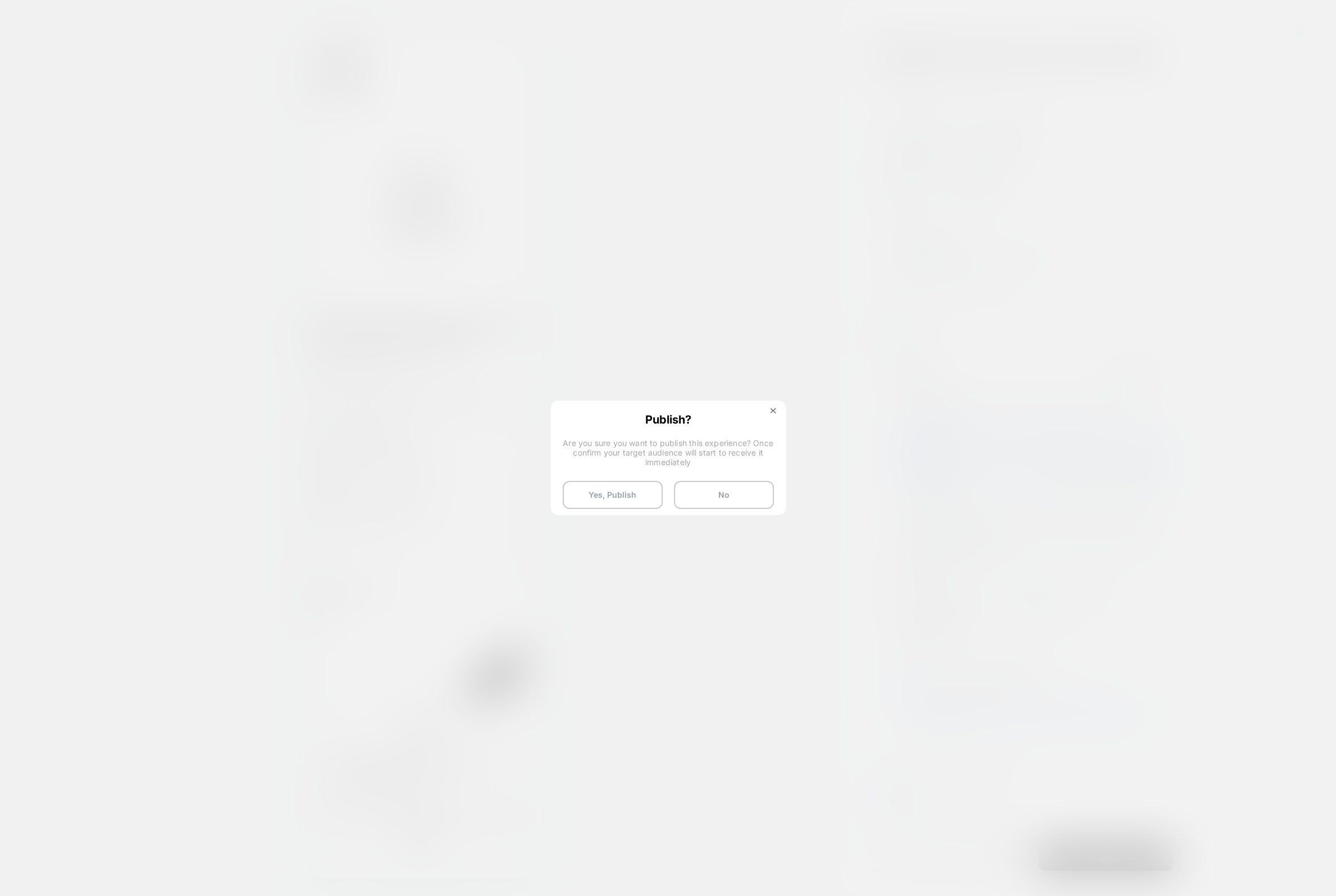
drag, startPoint x: 763, startPoint y: 409, endPoint x: 769, endPoint y: 409, distance: 6.0
click at [763, 409] on div "Publish? Are you sure you want to publish this experience? Once confirm your ta…" at bounding box center [668, 460] width 233 height 118
click at [772, 410] on img at bounding box center [773, 411] width 6 height 6
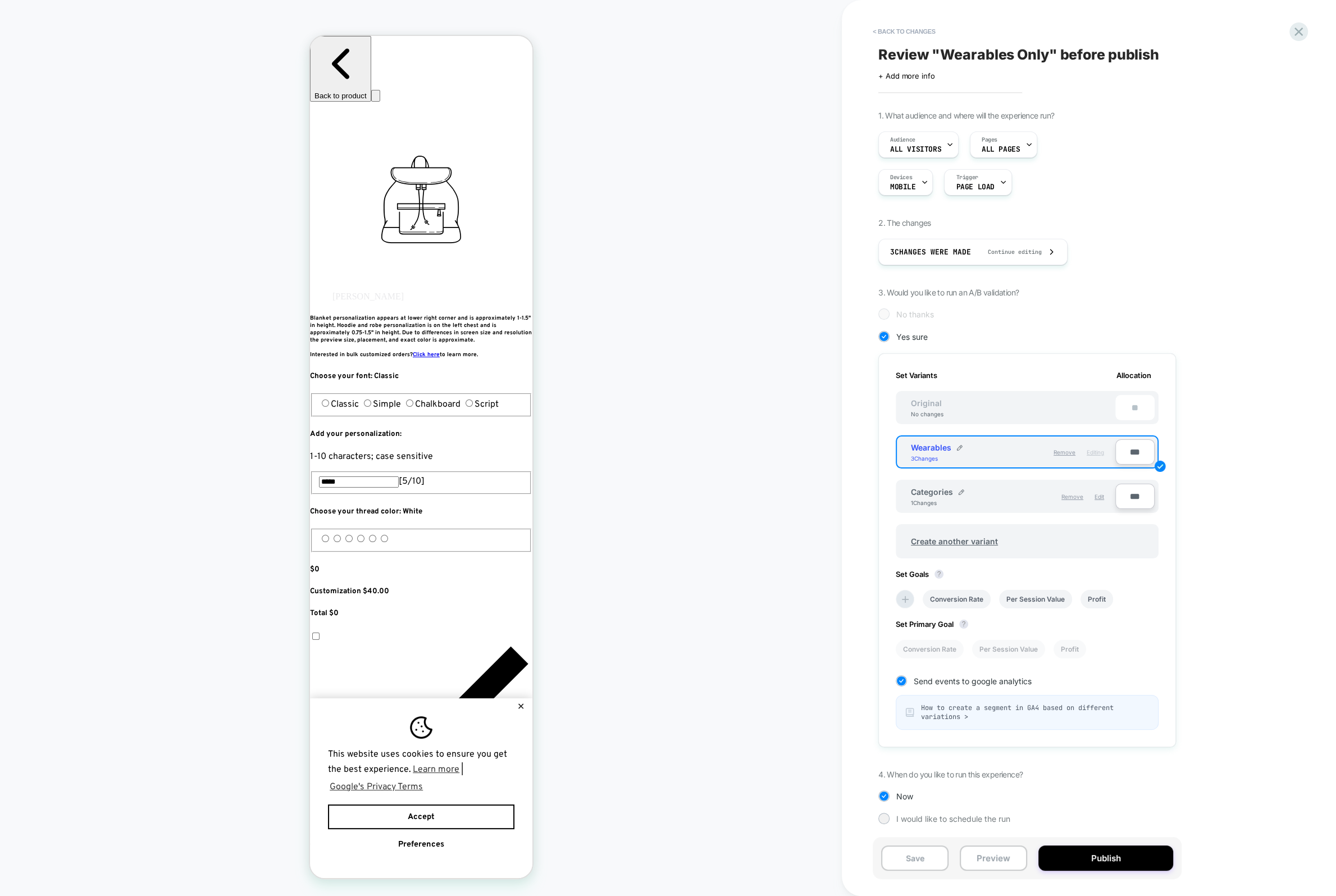
click at [946, 54] on span "Review " Wearables Only " before publish" at bounding box center [1019, 54] width 280 height 17
drag, startPoint x: 992, startPoint y: 55, endPoint x: 980, endPoint y: 56, distance: 12.0
click at [992, 55] on textarea "**********" at bounding box center [951, 54] width 146 height 18
drag, startPoint x: 954, startPoint y: 54, endPoint x: 1009, endPoint y: 58, distance: 55.1
click at [1009, 58] on textarea "**********" at bounding box center [951, 54] width 146 height 18
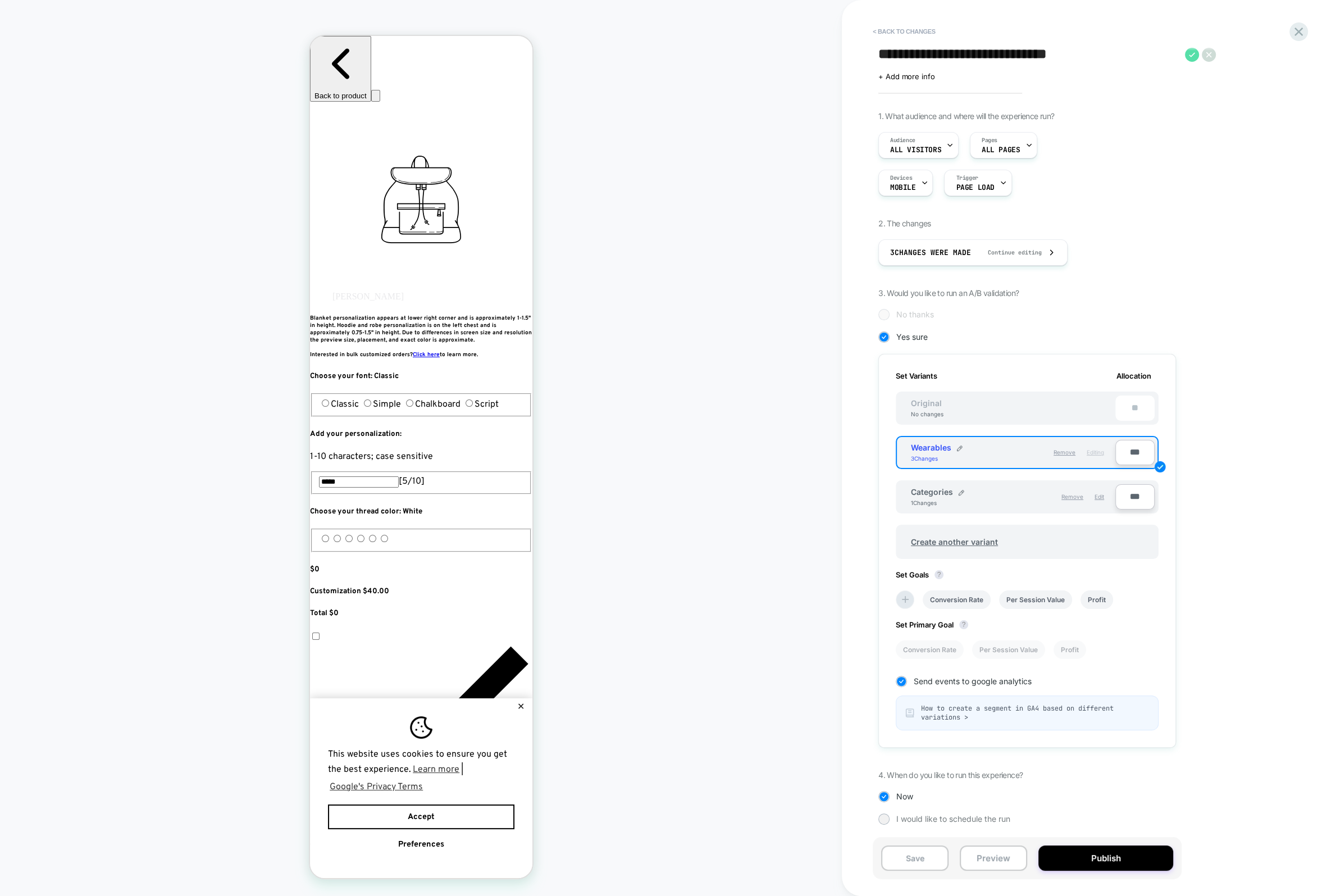
type textarea "**********"
click at [1194, 53] on icon at bounding box center [1192, 54] width 6 height 5
click at [1076, 856] on button "Publish" at bounding box center [1106, 857] width 135 height 25
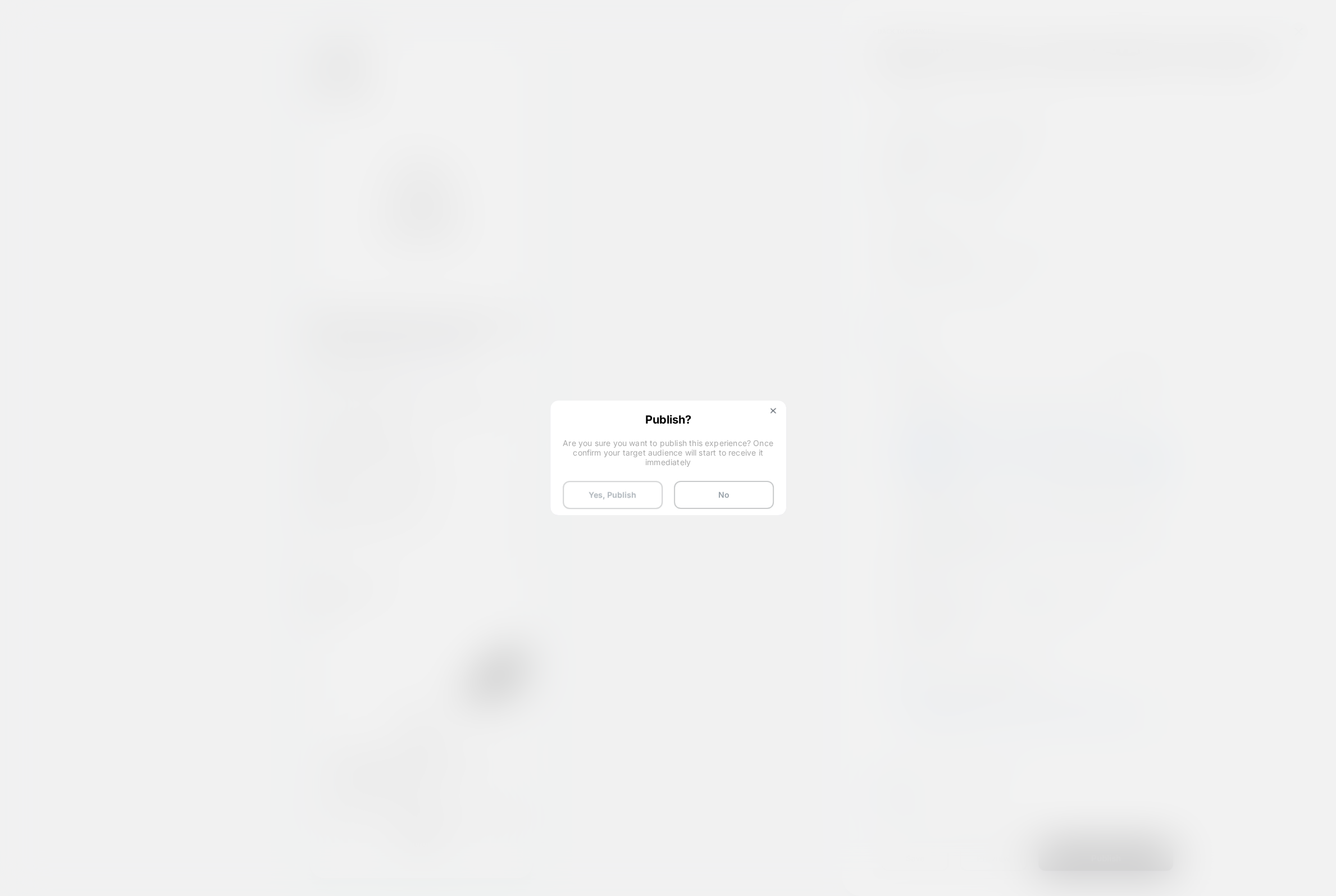
click at [622, 497] on button "Yes, Publish" at bounding box center [613, 495] width 100 height 28
